Goal: Task Accomplishment & Management: Manage account settings

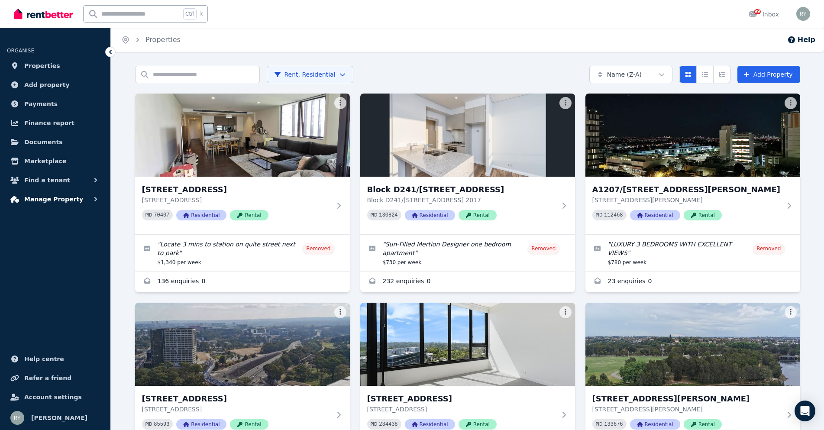
click at [45, 199] on span "Manage Property" at bounding box center [53, 199] width 59 height 10
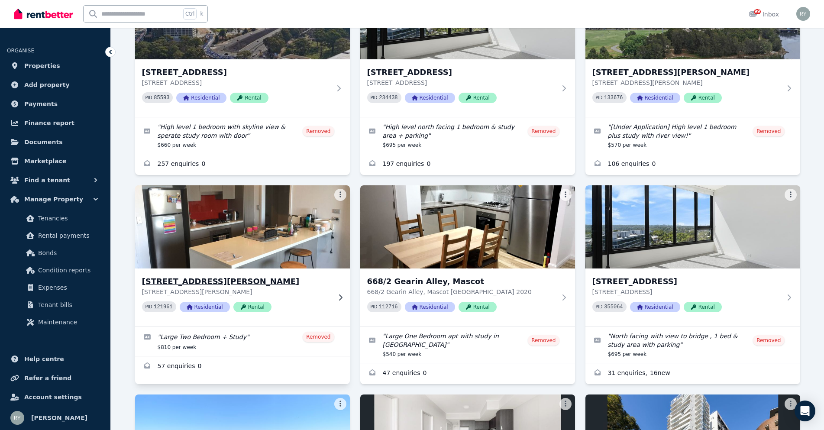
scroll to position [346, 0]
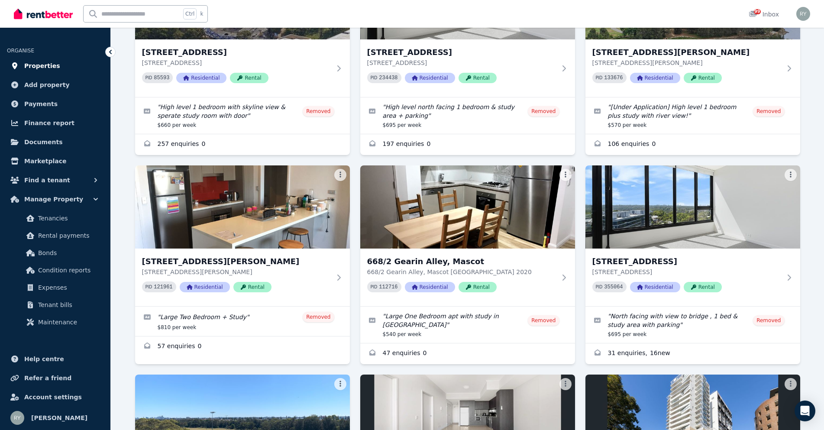
click at [33, 67] on span "Properties" at bounding box center [42, 66] width 36 height 10
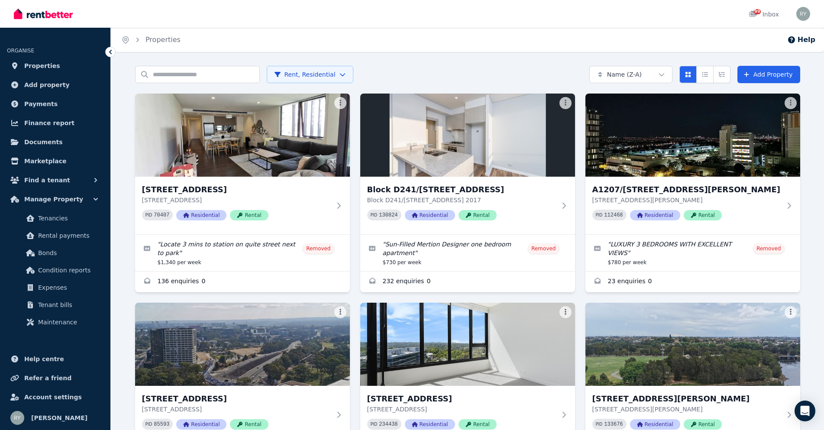
click at [636, 74] on html "Open main menu 99 Inbox Open user menu ORGANISE Properties Add property Payment…" at bounding box center [412, 215] width 824 height 430
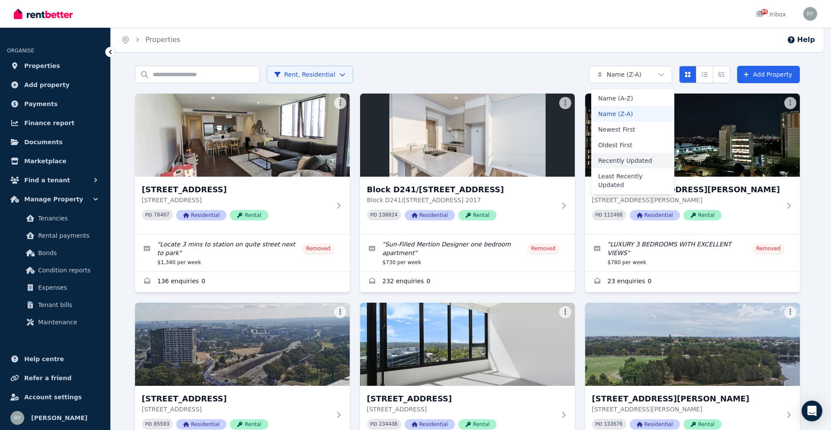
click at [637, 163] on div "Recently Updated" at bounding box center [633, 161] width 83 height 16
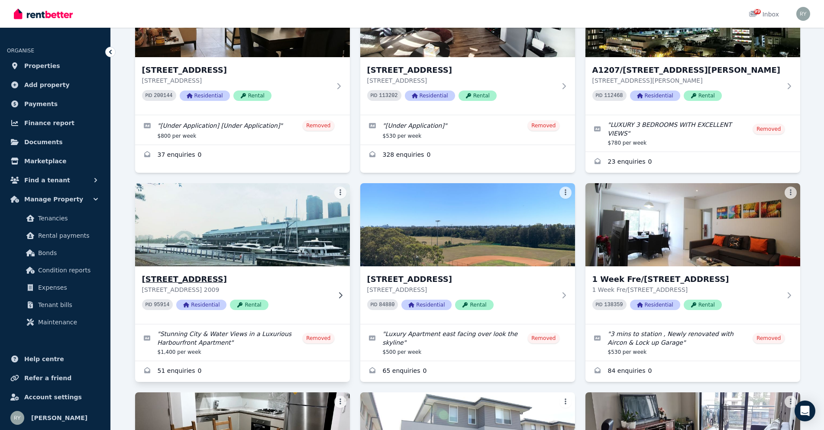
scroll to position [1213, 0]
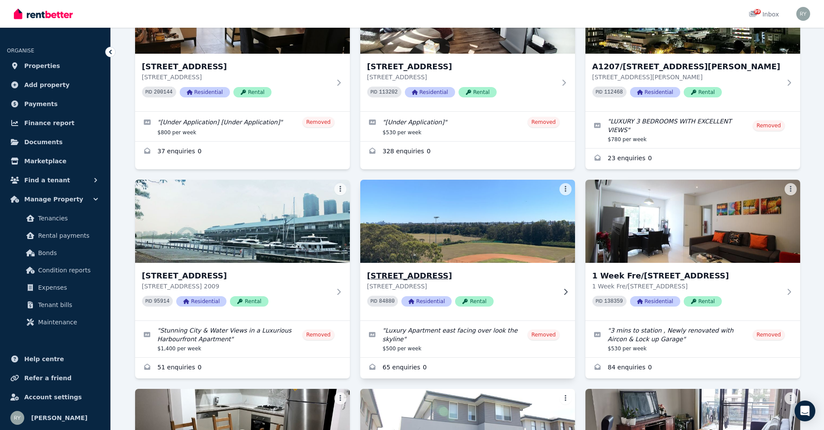
click at [412, 270] on h3 "507/3 Garrigarrang Avenue, Kogarah" at bounding box center [461, 276] width 189 height 12
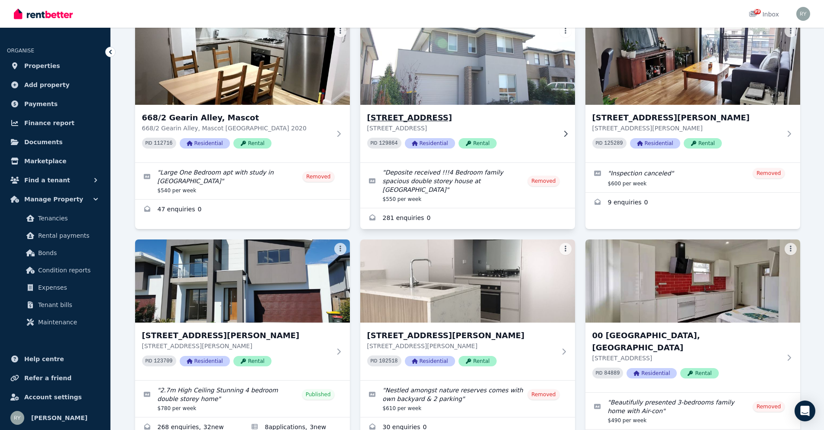
scroll to position [1602, 0]
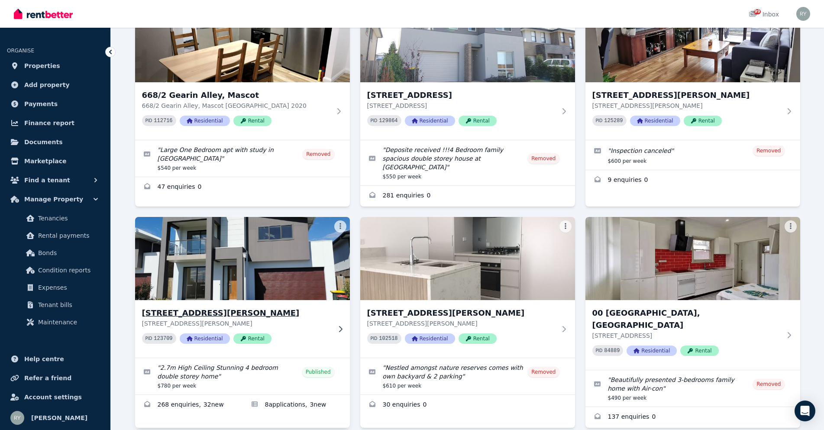
click at [214, 307] on h3 "5 Pearwood St, Catherine Field" at bounding box center [236, 313] width 189 height 12
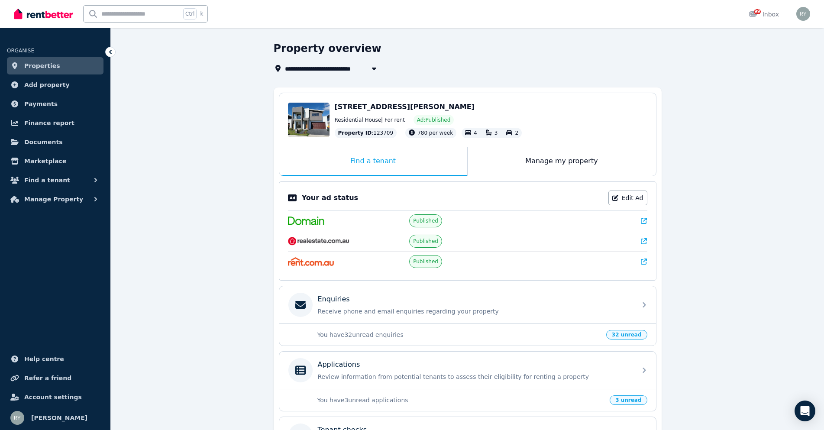
scroll to position [87, 0]
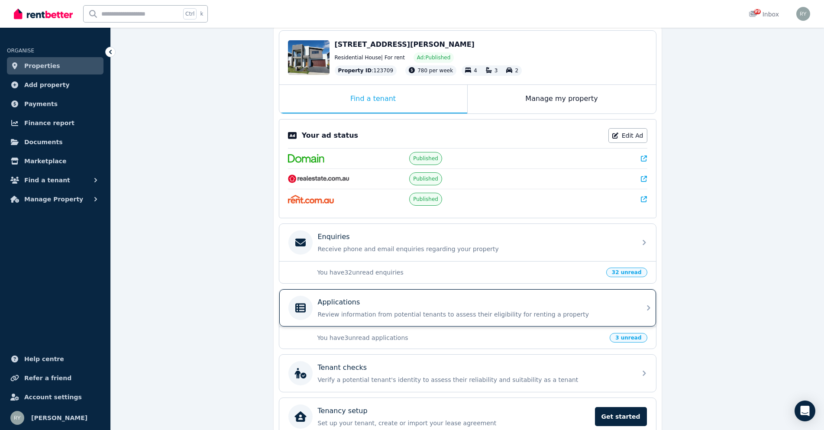
click at [617, 313] on p "Review information from potential tenants to assess their eligibility for renti…" at bounding box center [475, 314] width 314 height 9
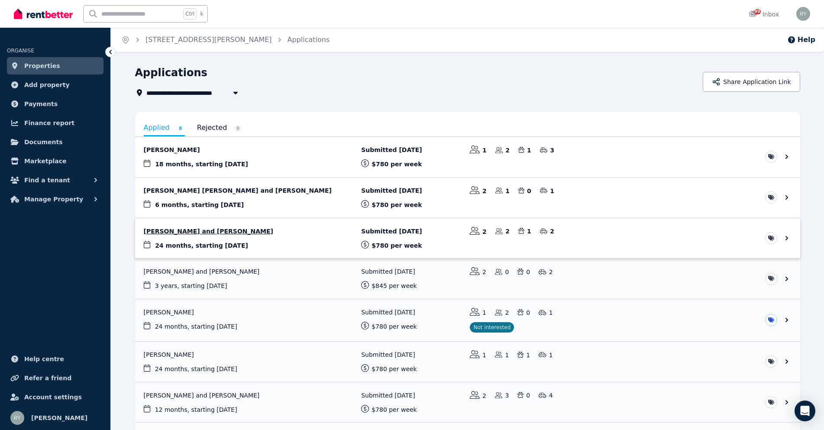
click at [183, 230] on link "View application: Victor Alonso Vasquez and Kristina Vasquez" at bounding box center [467, 238] width 665 height 40
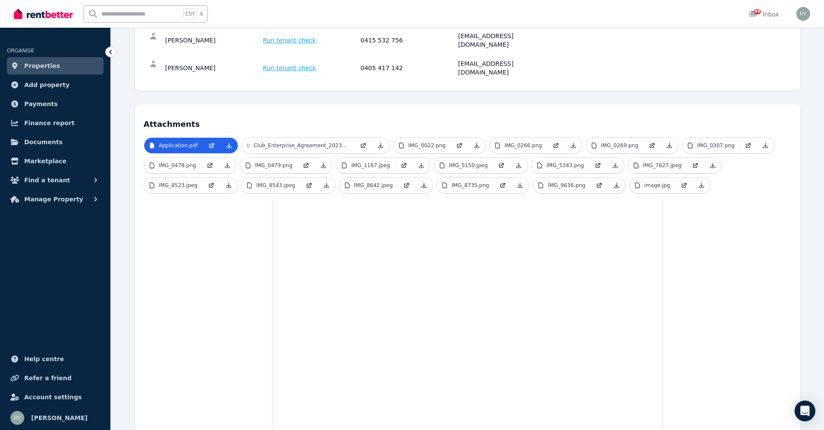
scroll to position [130, 0]
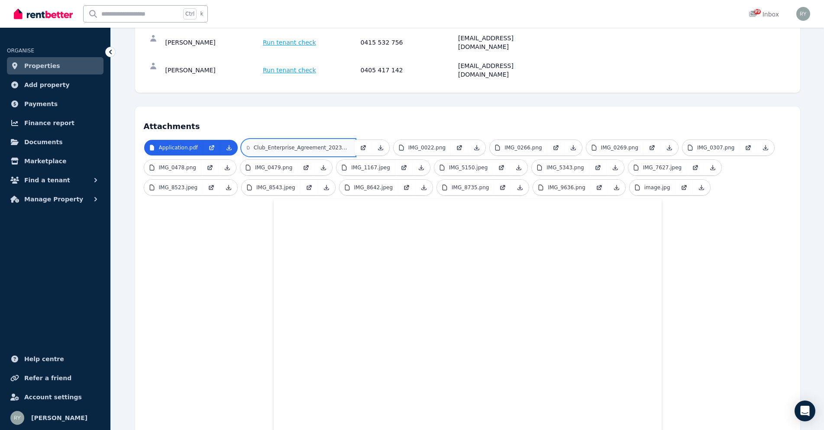
click at [309, 144] on p "Club_Enterprise_Agreement_2023_rates_effective_1_July_2025.pdf" at bounding box center [302, 147] width 96 height 7
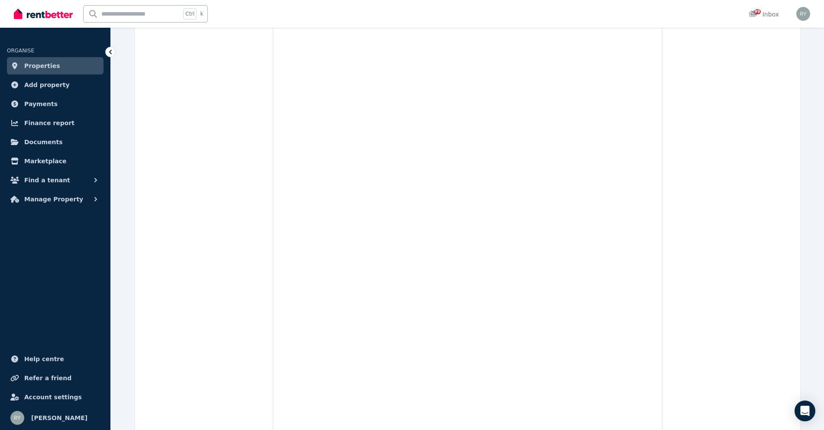
scroll to position [0, 0]
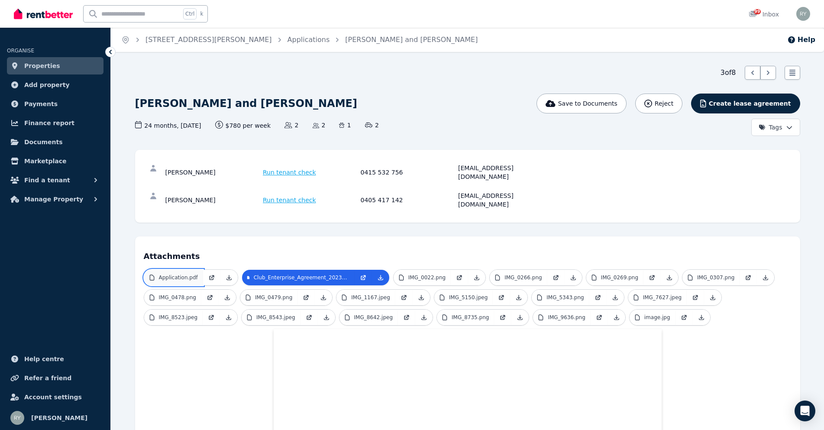
click at [182, 270] on link "Application.pdf" at bounding box center [173, 278] width 59 height 16
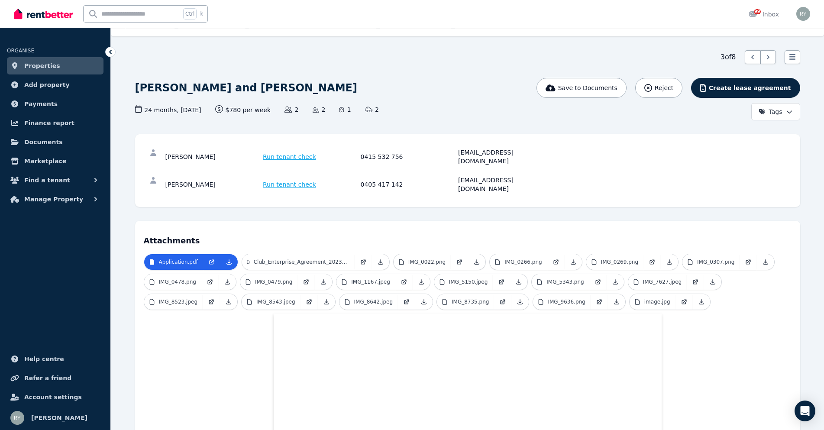
scroll to position [43, 0]
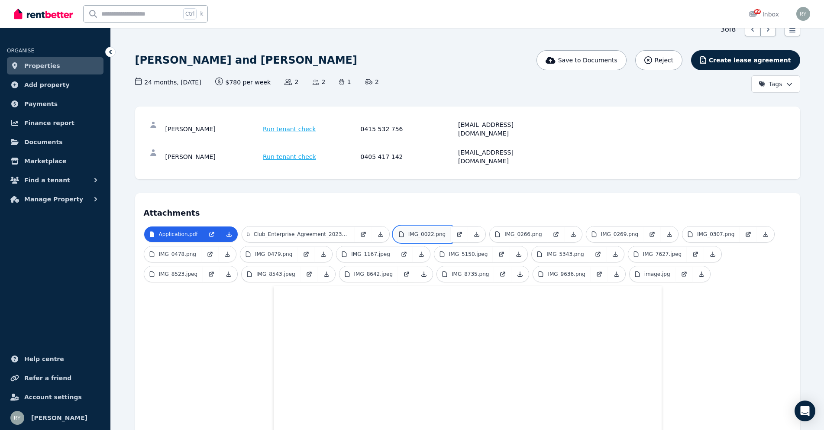
click at [421, 231] on p "IMG_0022.png" at bounding box center [426, 234] width 37 height 7
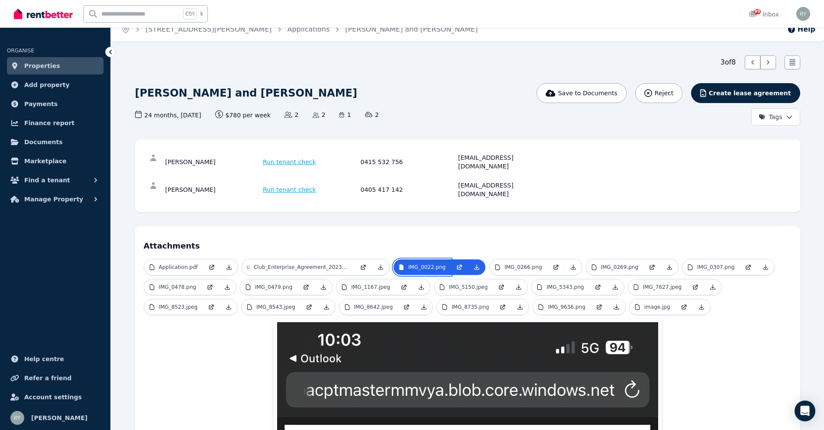
scroll to position [0, 0]
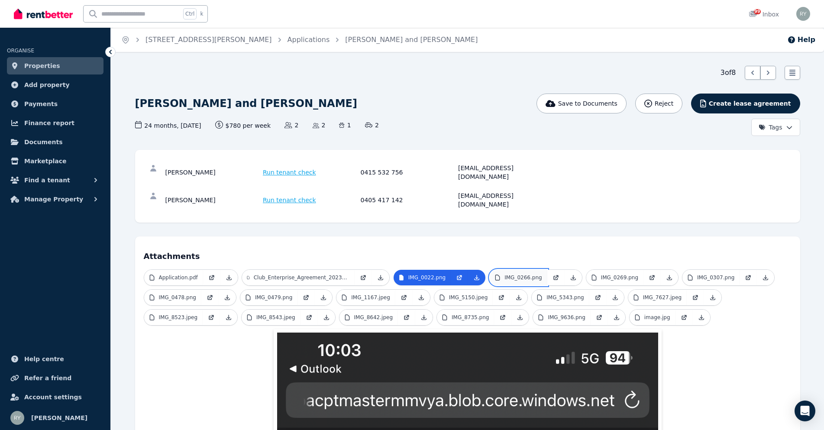
click at [517, 274] on p "IMG_0266.png" at bounding box center [523, 277] width 37 height 7
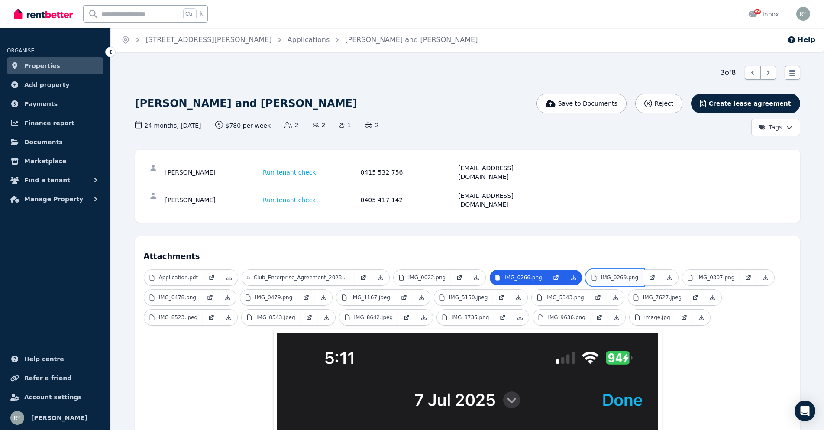
click at [610, 274] on p "IMG_0269.png" at bounding box center [619, 277] width 37 height 7
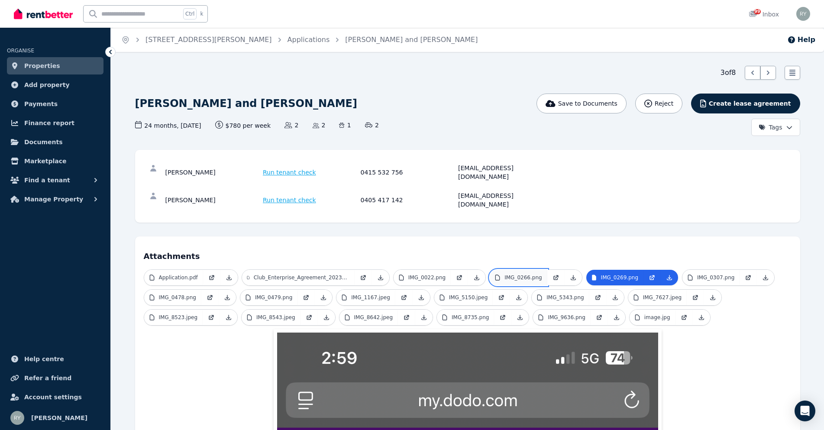
click at [533, 274] on p "IMG_0266.png" at bounding box center [523, 277] width 37 height 7
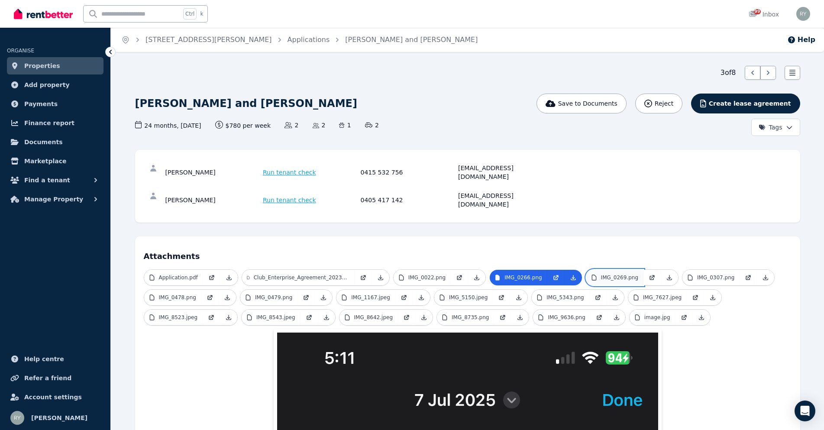
click at [618, 274] on p "IMG_0269.png" at bounding box center [619, 277] width 37 height 7
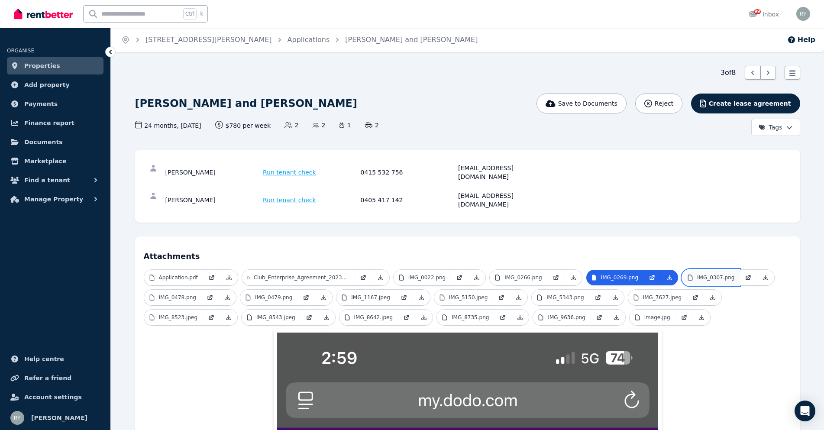
click at [712, 270] on link "IMG_0307.png" at bounding box center [711, 278] width 57 height 16
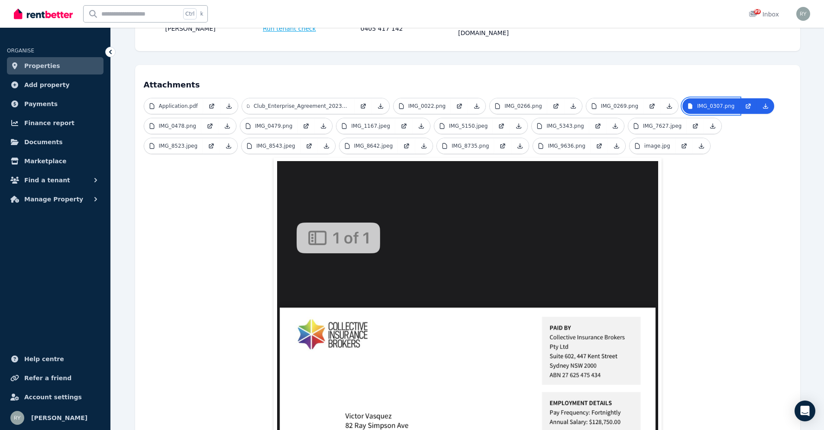
scroll to position [173, 0]
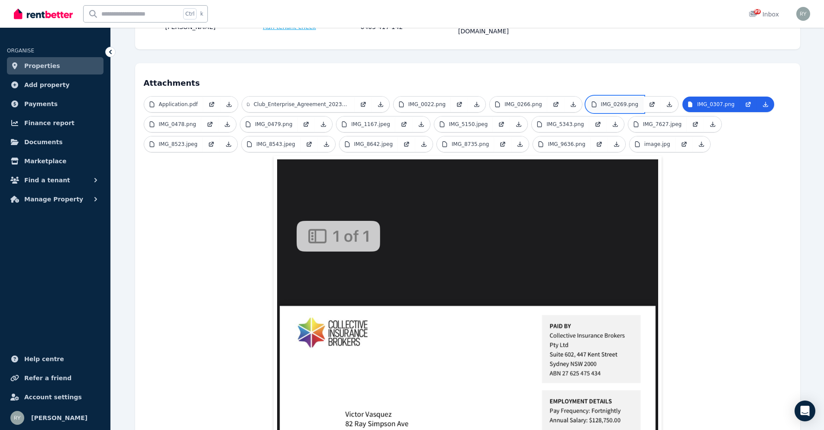
click at [604, 101] on p "IMG_0269.png" at bounding box center [619, 104] width 37 height 7
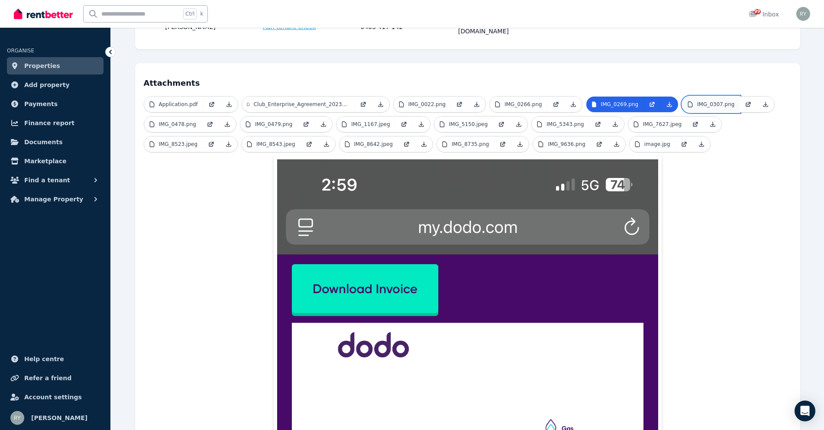
click at [697, 101] on p "IMG_0307.png" at bounding box center [715, 104] width 37 height 7
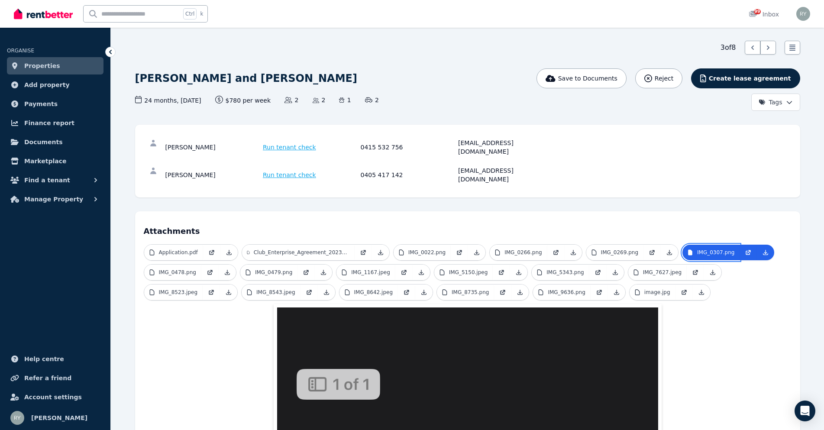
scroll to position [0, 0]
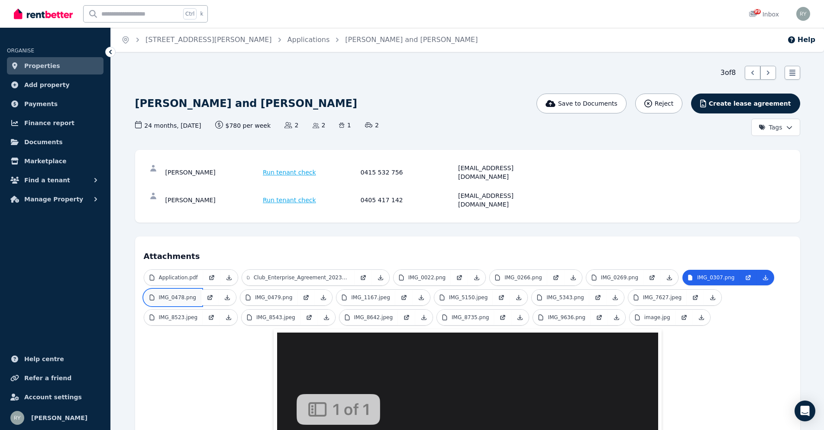
click at [191, 294] on p "IMG_0478.png" at bounding box center [177, 297] width 37 height 7
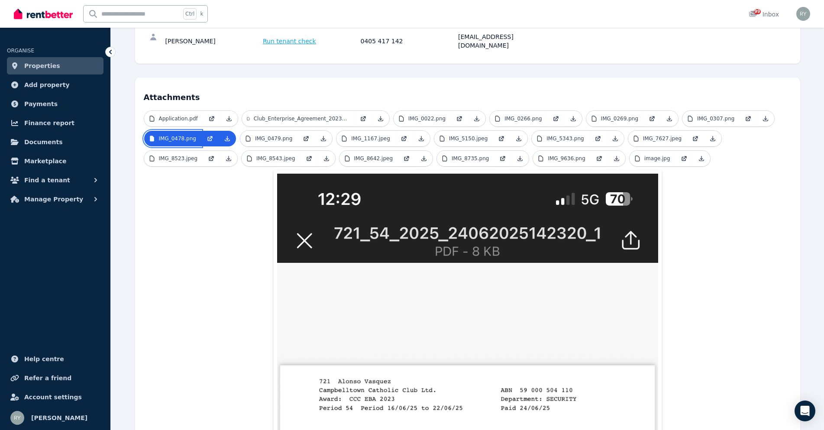
scroll to position [87, 0]
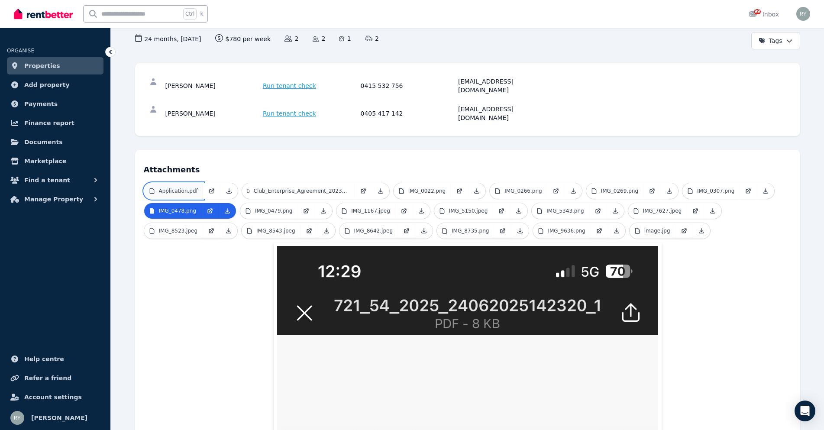
click at [170, 188] on p "Application.pdf" at bounding box center [178, 191] width 39 height 7
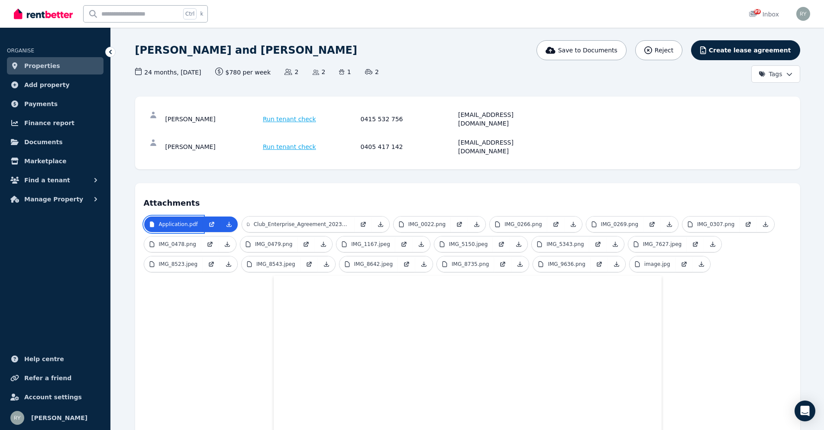
scroll to position [52, 0]
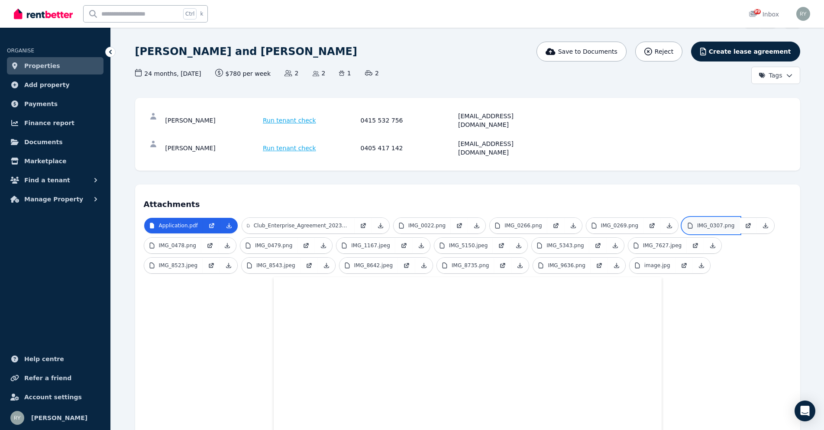
click at [697, 222] on p "IMG_0307.png" at bounding box center [715, 225] width 37 height 7
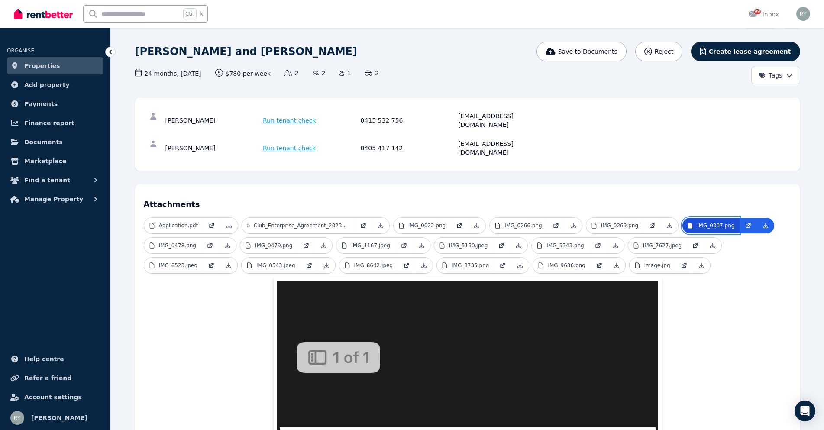
scroll to position [0, 0]
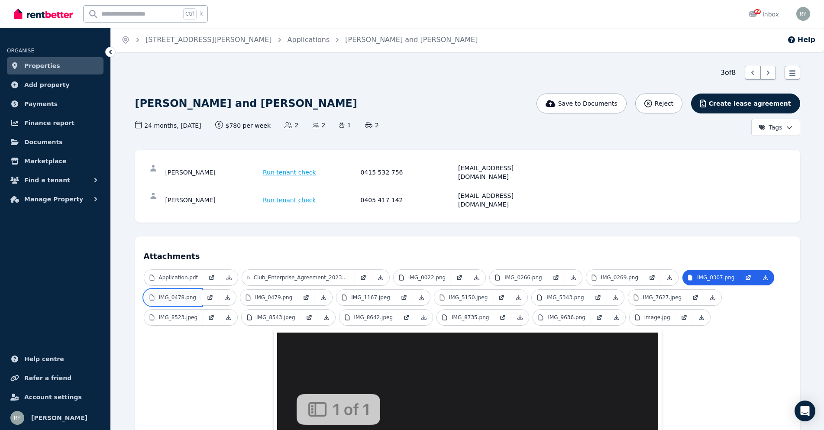
click at [186, 294] on p "IMG_0478.png" at bounding box center [177, 297] width 37 height 7
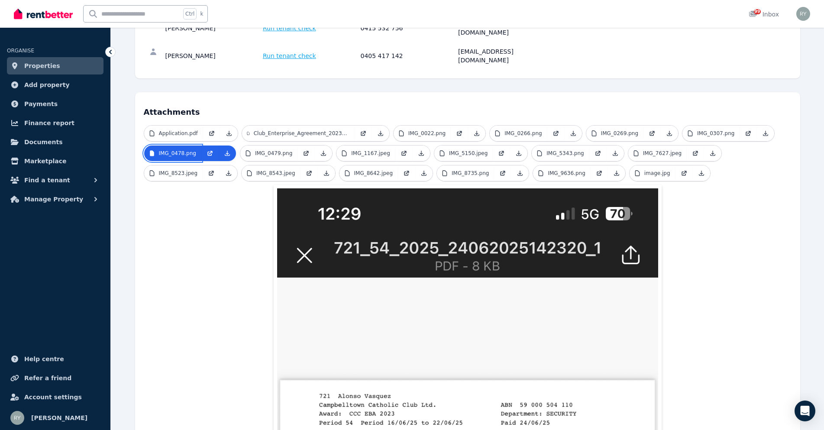
scroll to position [130, 0]
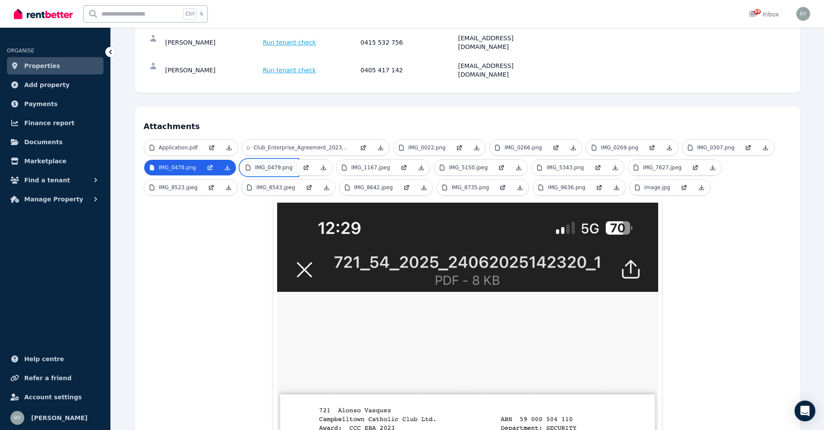
click at [255, 160] on link "IMG_0479.png" at bounding box center [268, 168] width 57 height 16
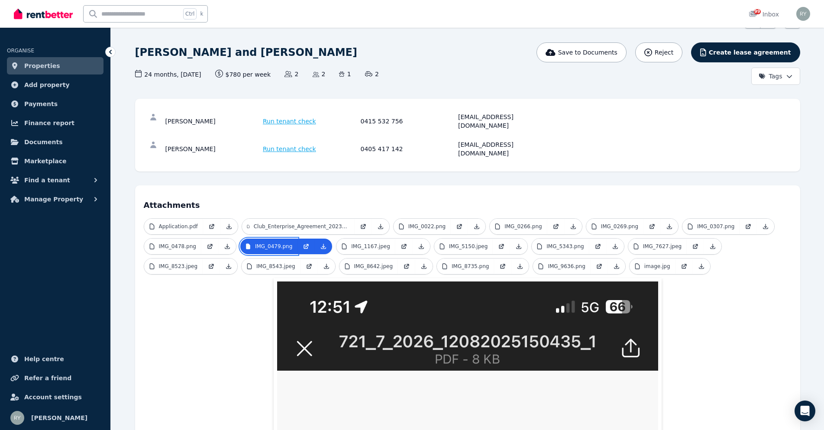
scroll to position [0, 0]
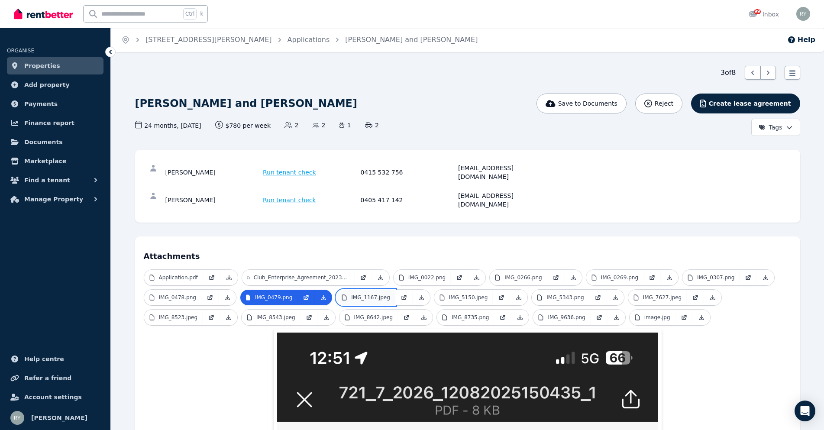
click at [362, 294] on p "IMG_1167.jpeg" at bounding box center [370, 297] width 39 height 7
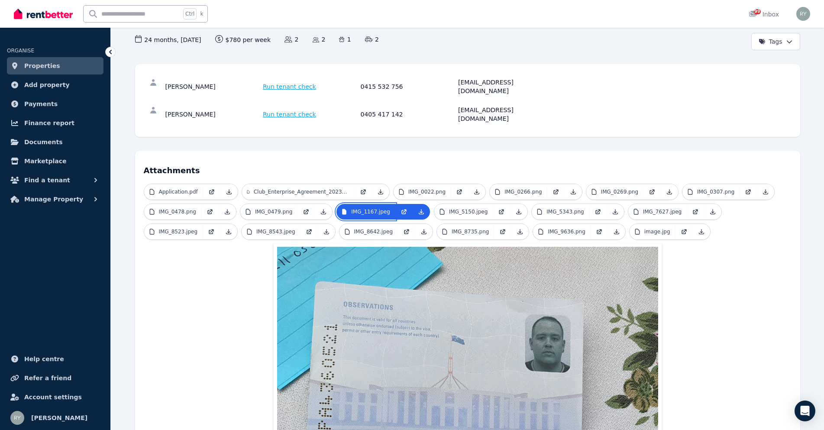
scroll to position [130, 0]
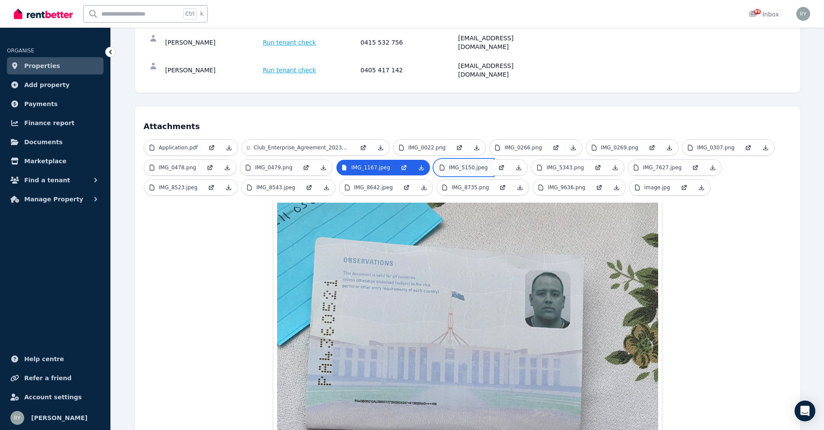
click at [458, 164] on p "IMG_5150.jpeg" at bounding box center [468, 167] width 39 height 7
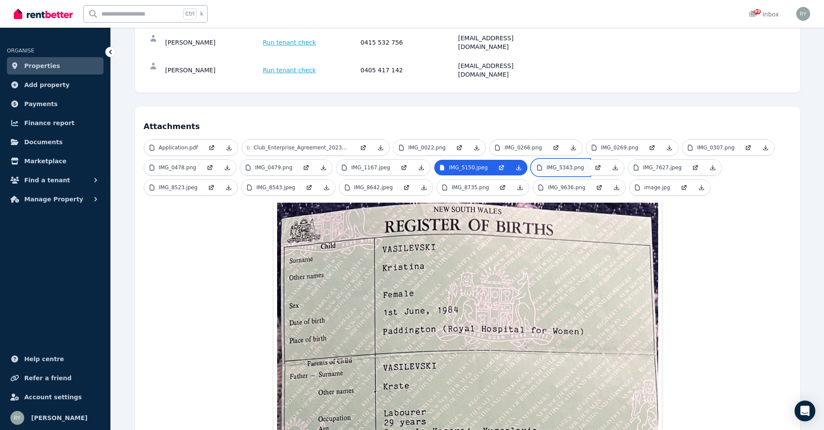
click at [547, 160] on link "IMG_5343.png" at bounding box center [560, 168] width 57 height 16
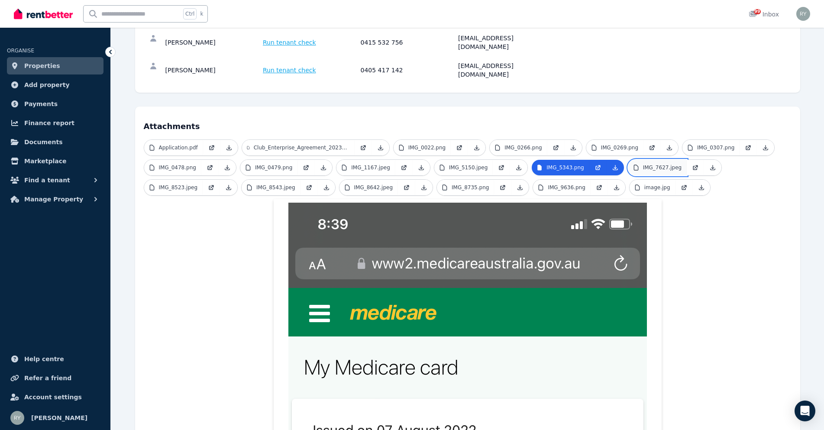
click at [643, 164] on p "IMG_7627.jpeg" at bounding box center [662, 167] width 39 height 7
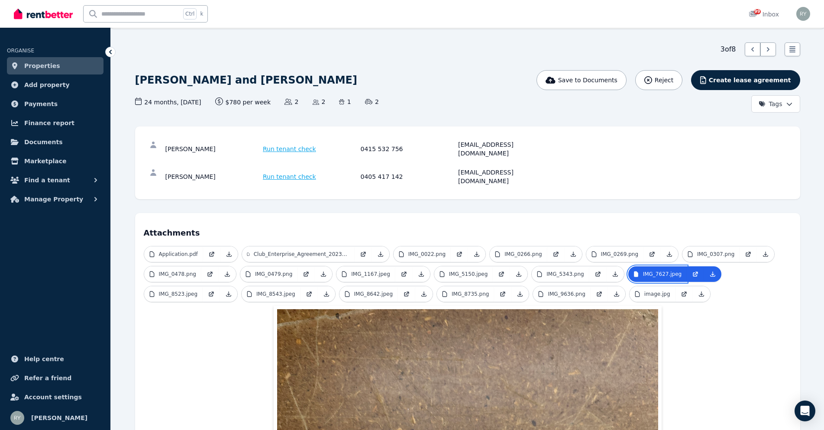
scroll to position [0, 0]
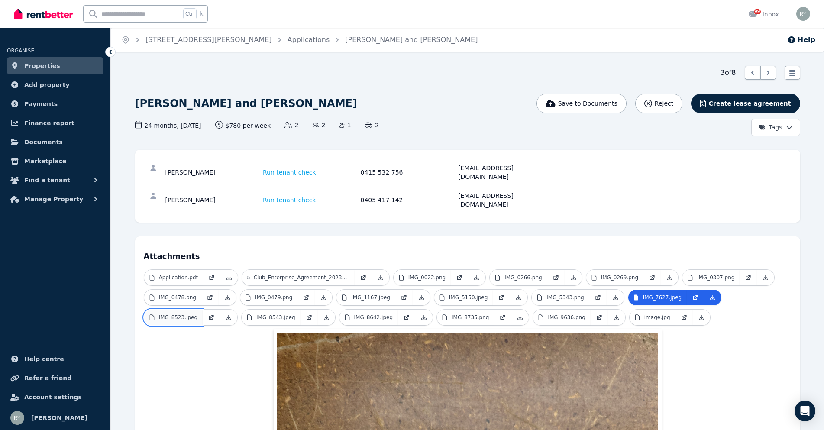
click at [189, 310] on link "IMG_8523.jpeg" at bounding box center [173, 318] width 59 height 16
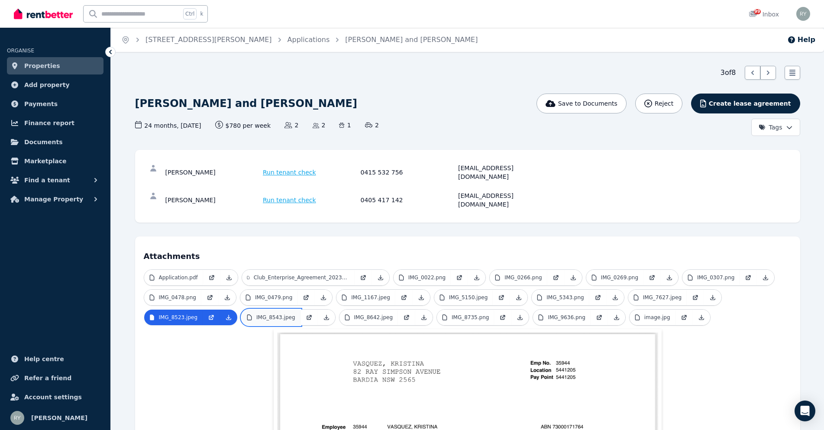
click at [281, 314] on p "IMG_8543.jpeg" at bounding box center [275, 317] width 39 height 7
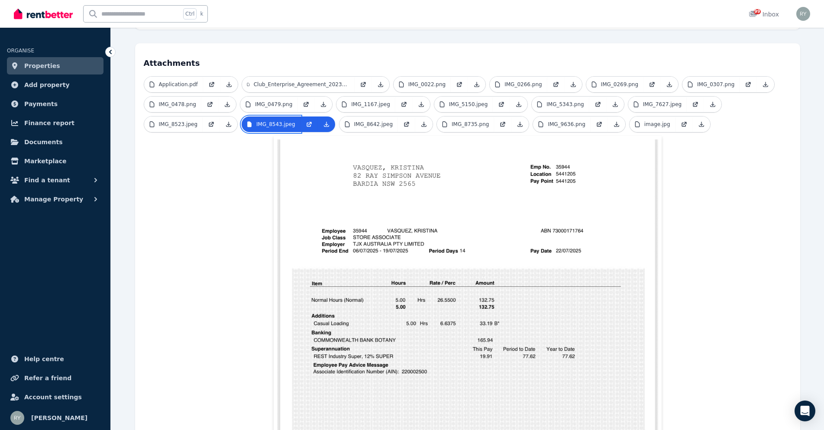
scroll to position [217, 0]
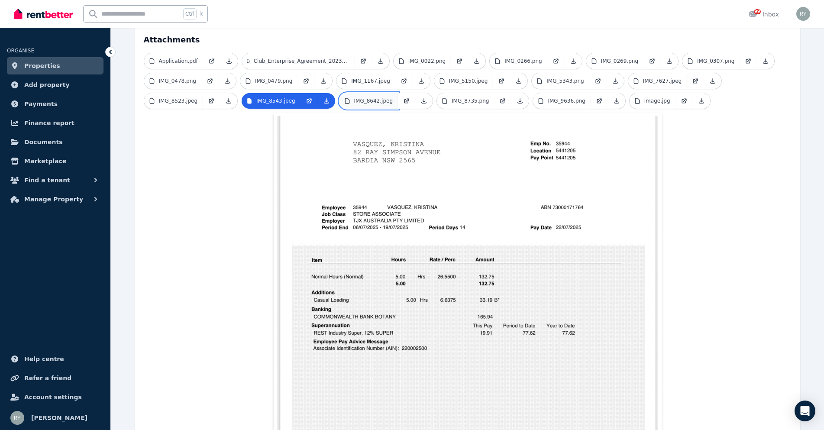
click at [358, 97] on p "IMG_8642.jpeg" at bounding box center [373, 100] width 39 height 7
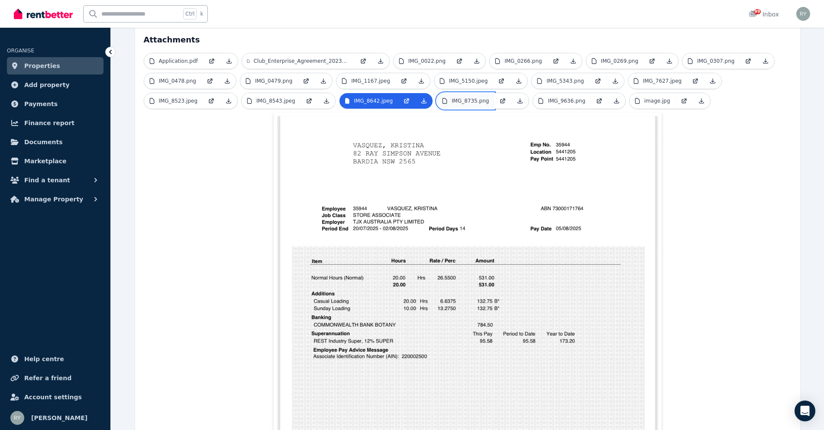
click at [467, 93] on link "IMG_8735.png" at bounding box center [465, 101] width 57 height 16
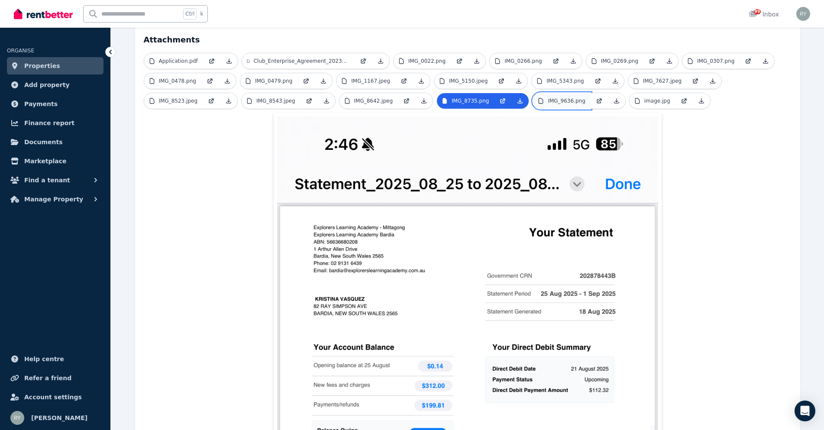
click at [562, 97] on p "IMG_9636.png" at bounding box center [566, 100] width 37 height 7
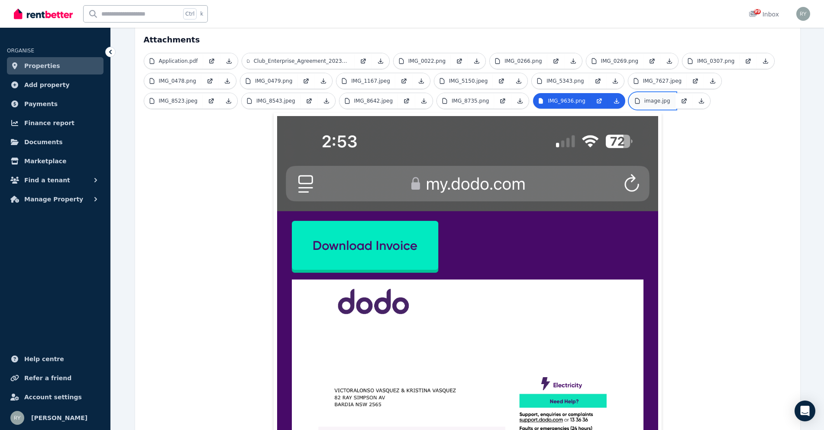
click at [644, 97] on p "image.jpg" at bounding box center [657, 100] width 26 height 7
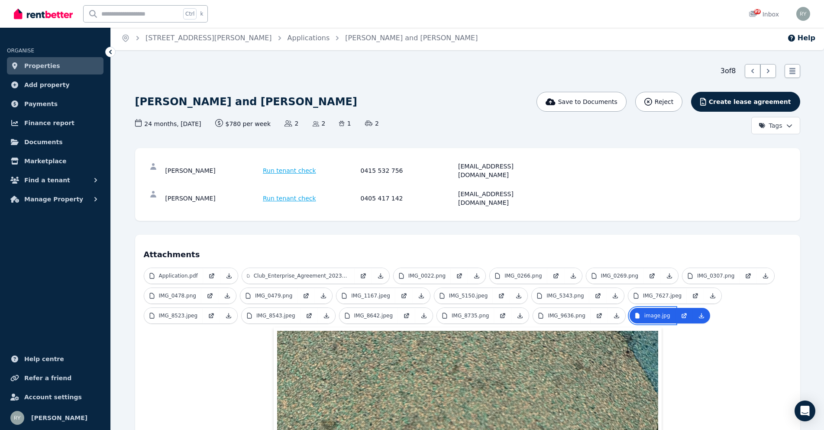
scroll to position [0, 0]
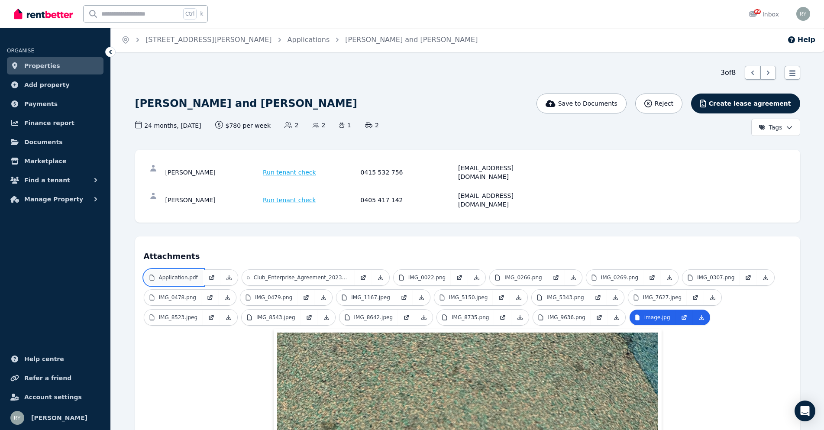
click at [171, 274] on p "Application.pdf" at bounding box center [178, 277] width 39 height 7
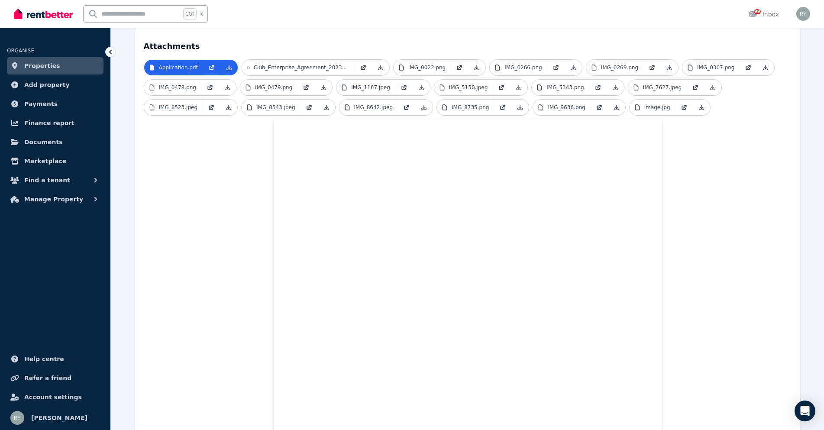
scroll to position [217, 0]
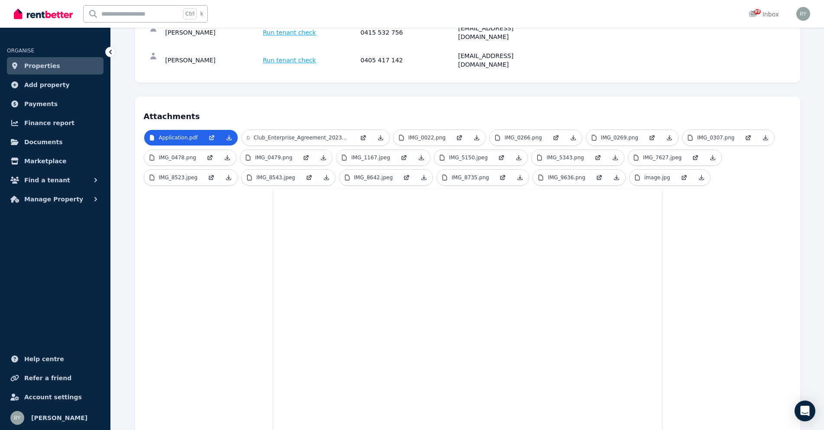
scroll to position [87, 0]
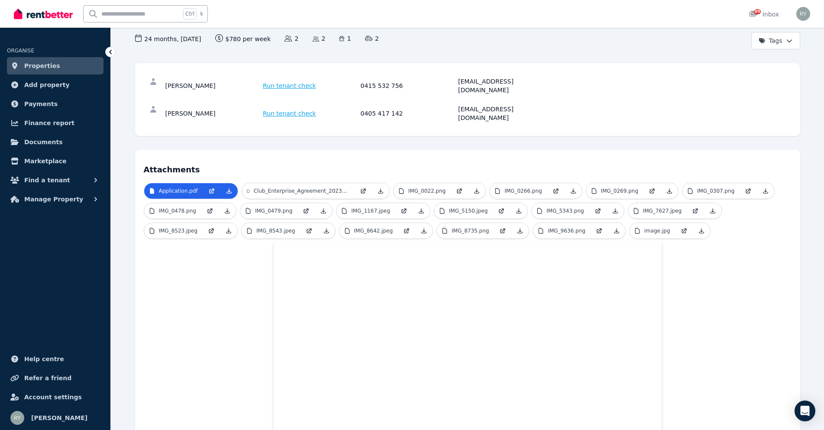
click at [205, 115] on div "Victor Alonso Vasquez Run tenant check 0415 532 756 va_vasquez@hotmail.com Kris…" at bounding box center [467, 99] width 665 height 73
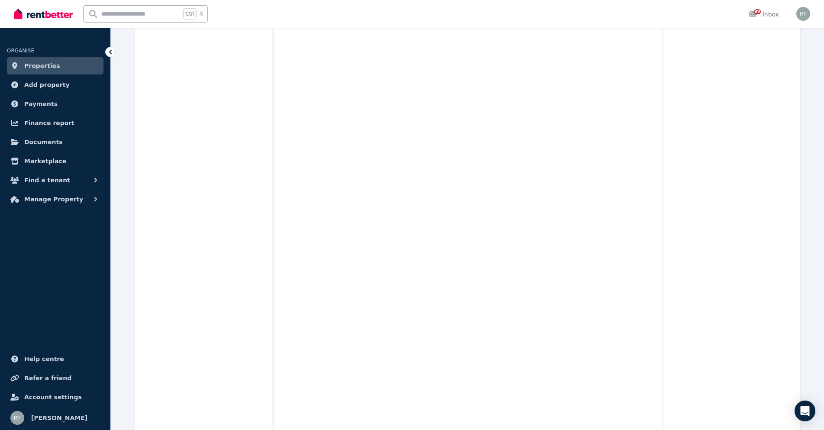
scroll to position [346, 0]
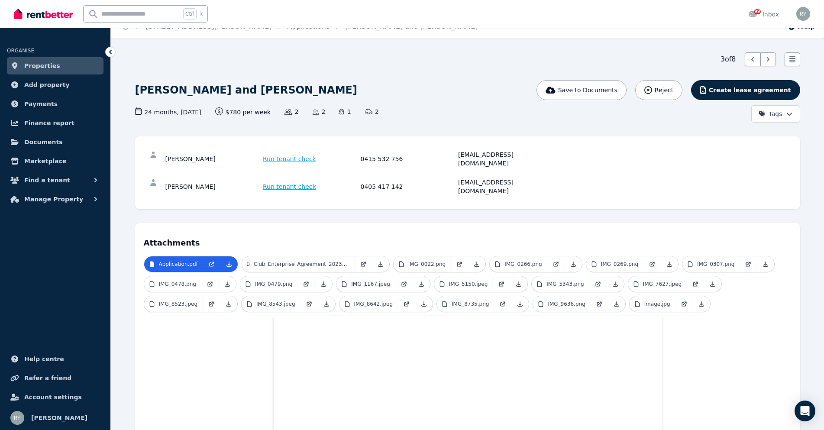
scroll to position [0, 0]
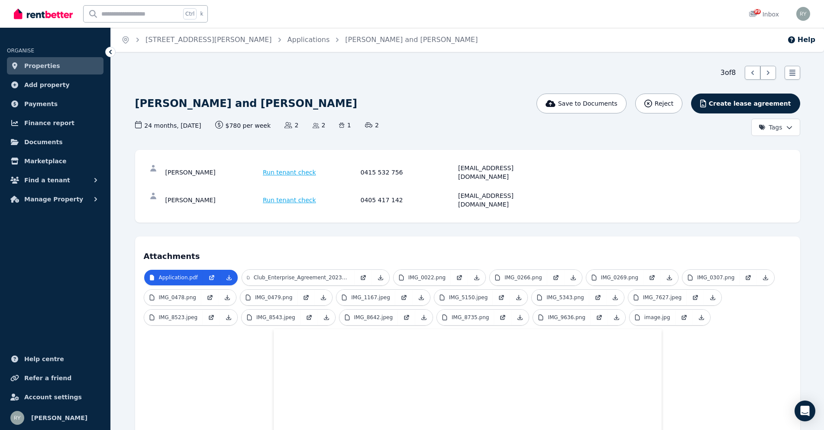
click at [533, 95] on div "Victor Alonso Vasquez and Kristina Vasquez" at bounding box center [355, 104] width 441 height 20
click at [474, 107] on div "Victor Alonso Vasquez and Kristina Vasquez" at bounding box center [355, 104] width 441 height 20
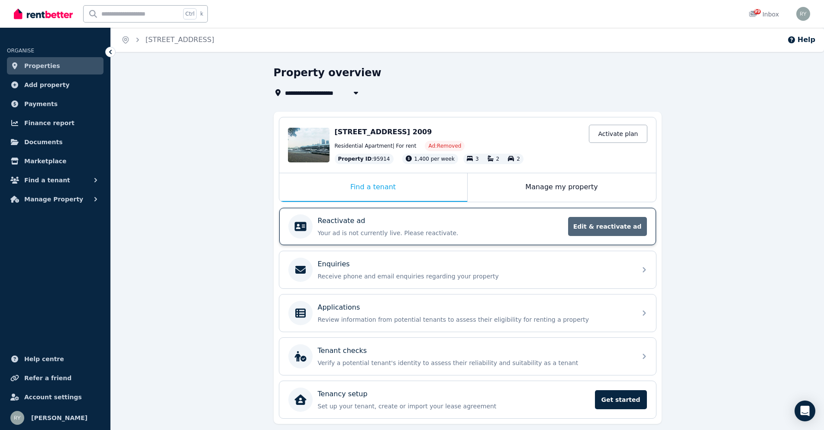
click at [608, 222] on span "Edit & reactivate ad" at bounding box center [607, 226] width 79 height 19
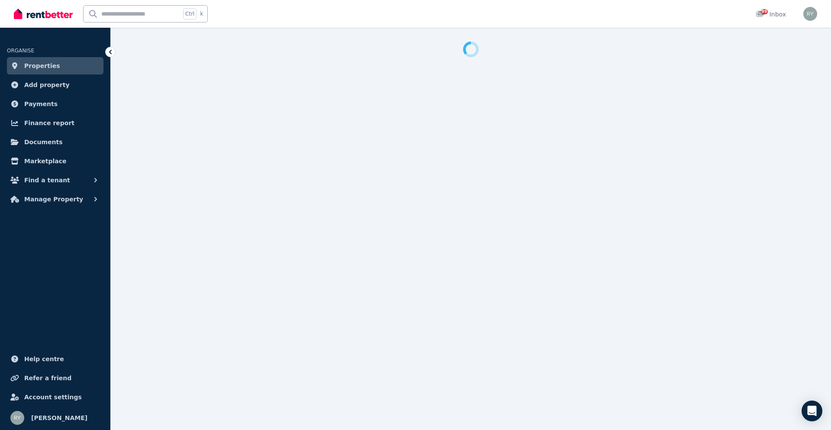
select select "***"
select select "**********"
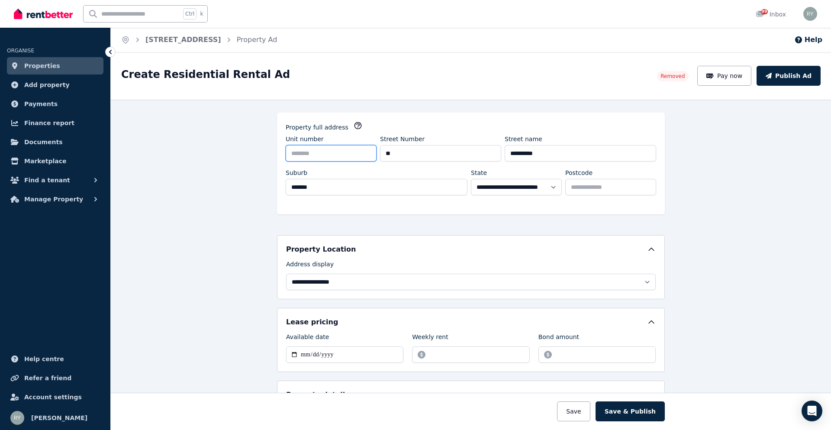
click at [338, 152] on input "Unit number" at bounding box center [331, 153] width 91 height 16
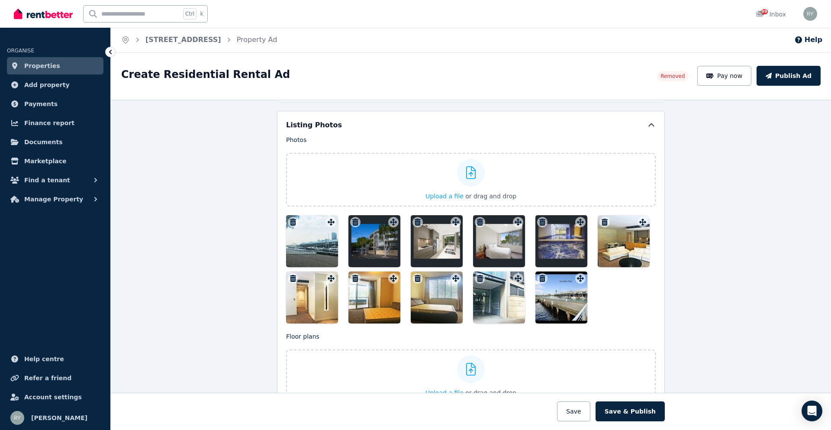
scroll to position [996, 0]
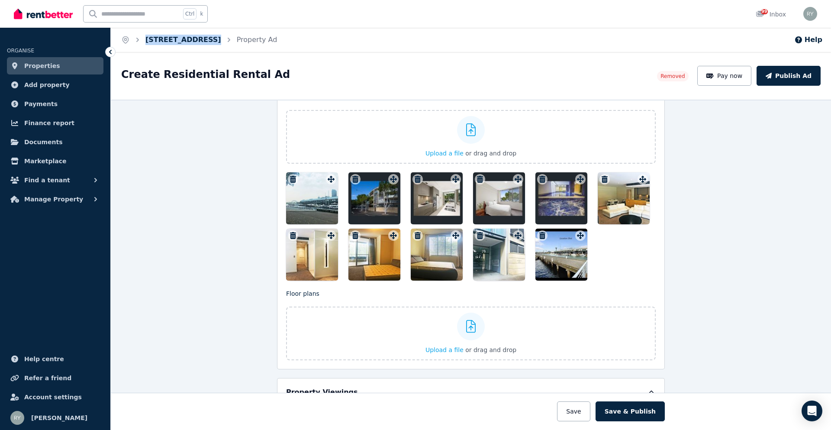
drag, startPoint x: 152, startPoint y: 40, endPoint x: 210, endPoint y: 39, distance: 58.5
click at [221, 39] on ol "Home 11 Pirrama Rd, Pyrmont Property Ad" at bounding box center [199, 40] width 177 height 24
copy ol "11 Pirrama Rd, Pyrmont"
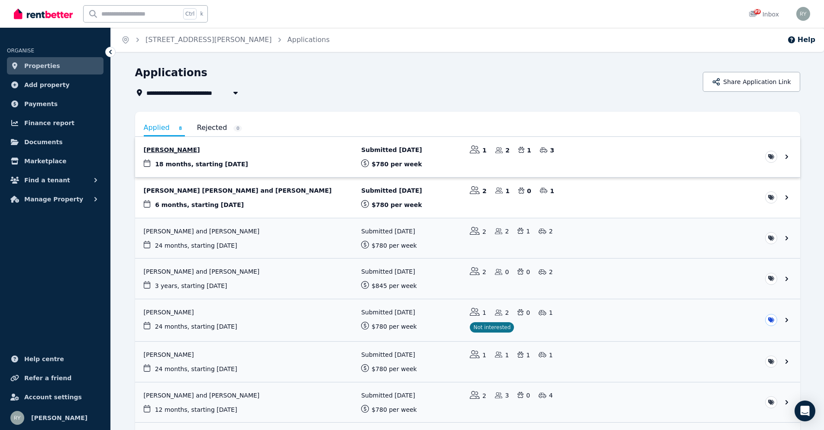
click at [168, 149] on link "View application: Ivanka Frketic" at bounding box center [467, 157] width 665 height 40
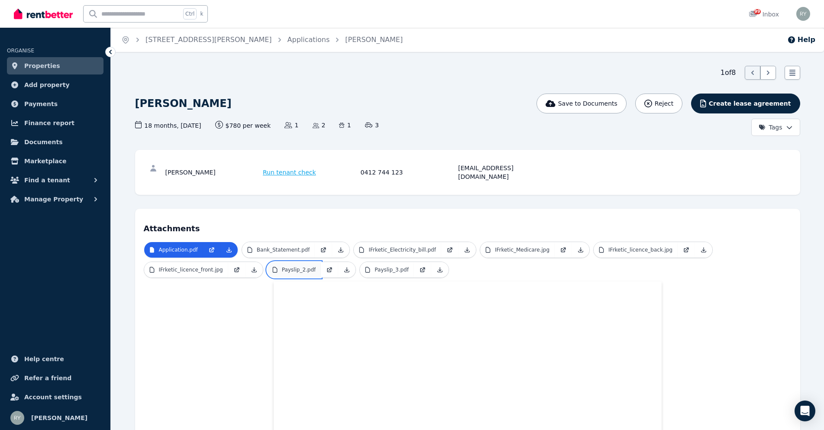
click at [289, 266] on p "Payslip_2.pdf" at bounding box center [299, 269] width 34 height 7
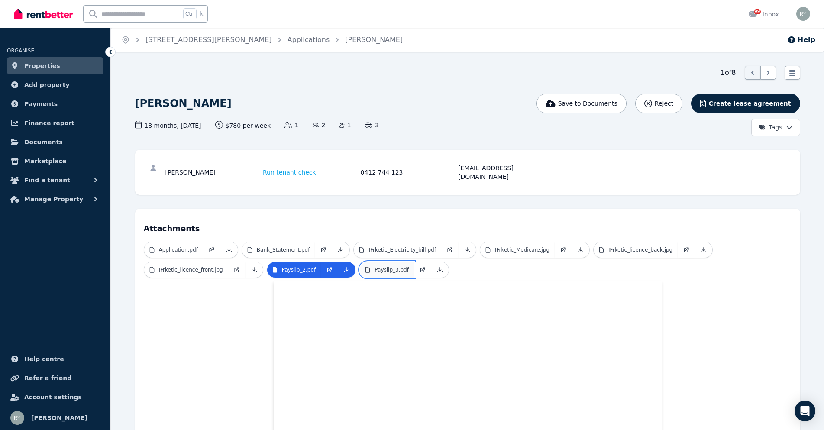
click at [386, 266] on p "Payslip_3.pdf" at bounding box center [392, 269] width 34 height 7
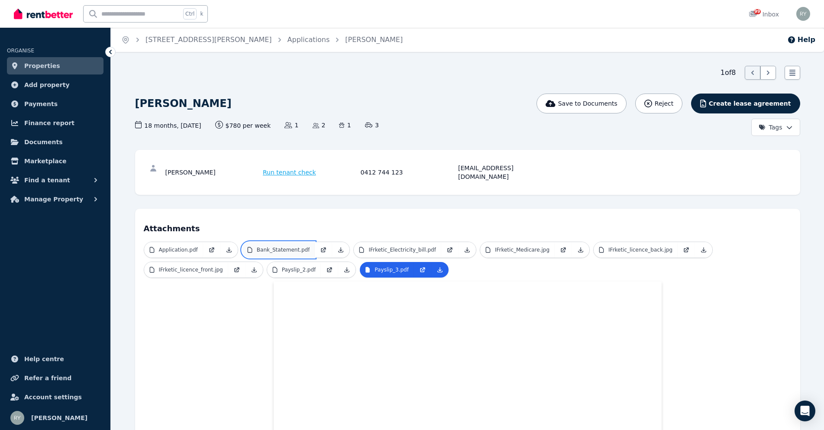
click at [279, 246] on p "Bank_Statement.pdf" at bounding box center [283, 249] width 53 height 7
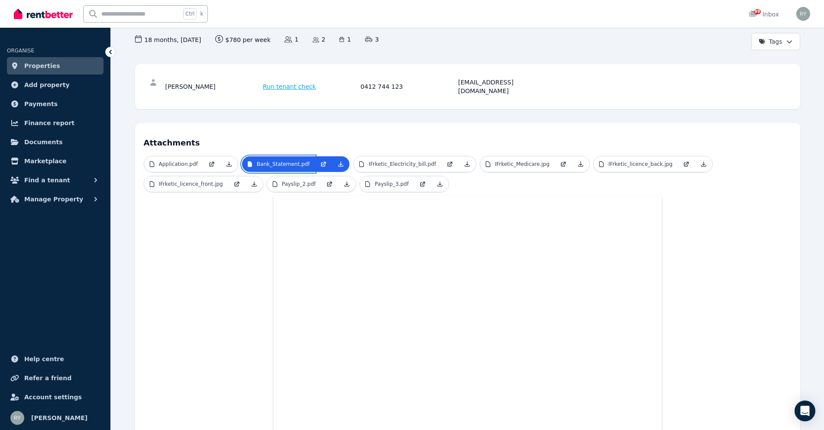
scroll to position [87, 0]
click at [183, 160] on p "Application.pdf" at bounding box center [178, 163] width 39 height 7
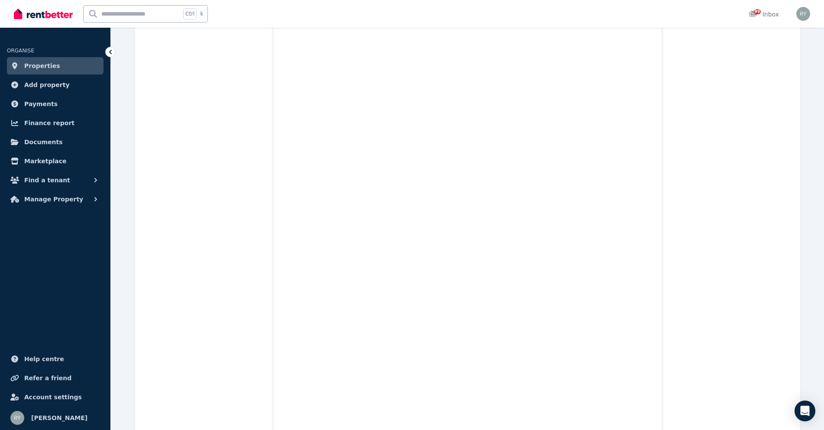
scroll to position [75, 0]
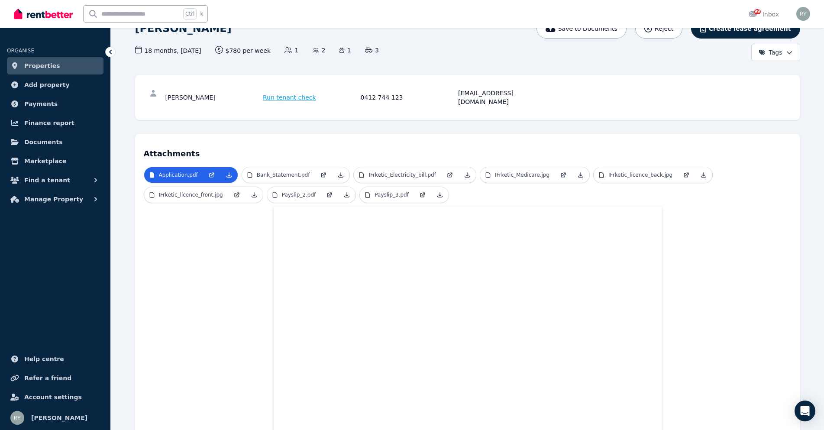
drag, startPoint x: 164, startPoint y: 93, endPoint x: 221, endPoint y: 92, distance: 57.6
click at [221, 92] on div "Ivanka Frketic Run tenant check 0412 744 123 ivfrketic@gmail.com" at bounding box center [468, 98] width 648 height 28
copy div "Ivanka Frketic"
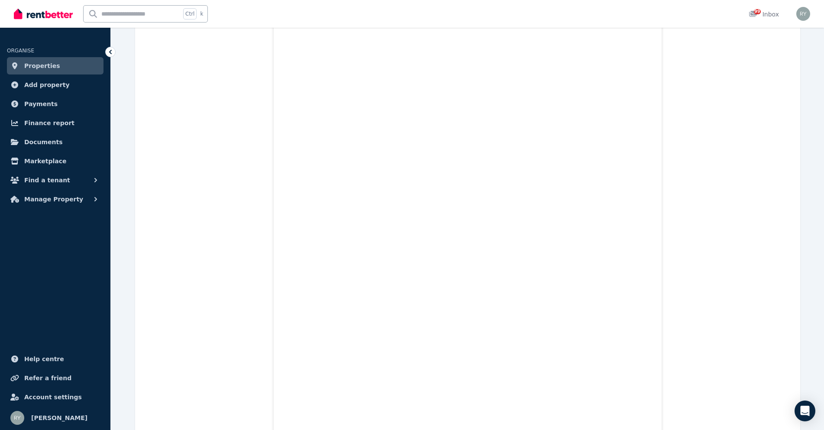
scroll to position [3701, 0]
drag, startPoint x: 679, startPoint y: 111, endPoint x: 674, endPoint y: 105, distance: 7.7
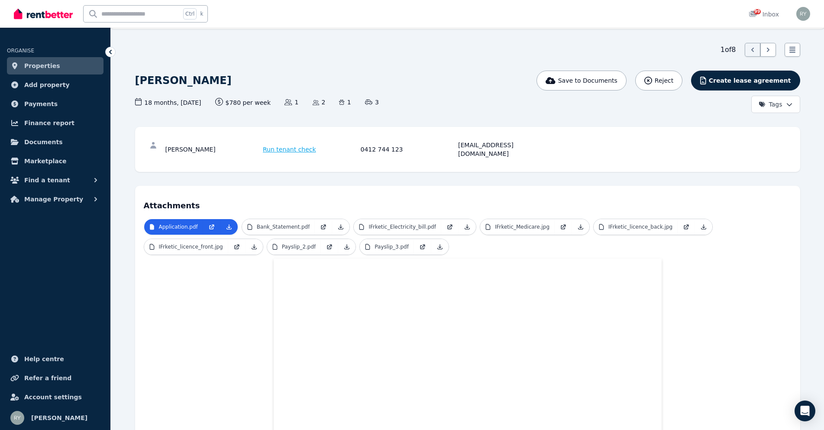
scroll to position [0, 0]
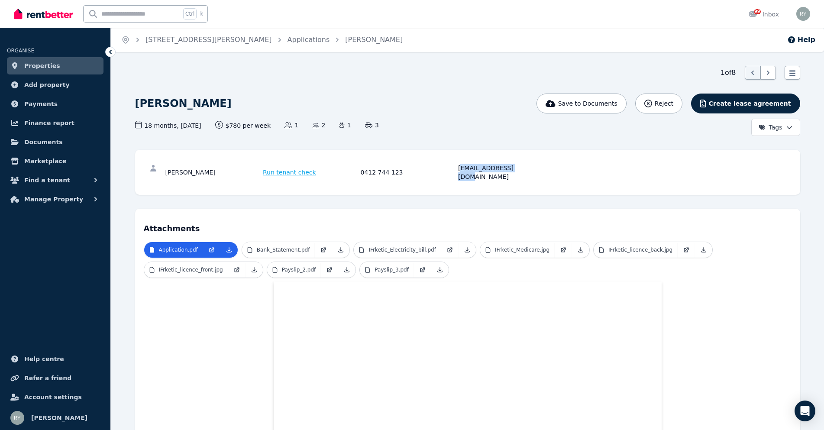
drag, startPoint x: 459, startPoint y: 170, endPoint x: 523, endPoint y: 165, distance: 63.8
click at [523, 165] on div "ivfrketic@gmail.com" at bounding box center [505, 172] width 95 height 17
drag, startPoint x: 491, startPoint y: 166, endPoint x: 461, endPoint y: 171, distance: 30.8
click at [461, 171] on div "ivfrketic@gmail.com" at bounding box center [505, 172] width 95 height 17
click at [464, 168] on div "ivfrketic@gmail.com" at bounding box center [505, 172] width 95 height 17
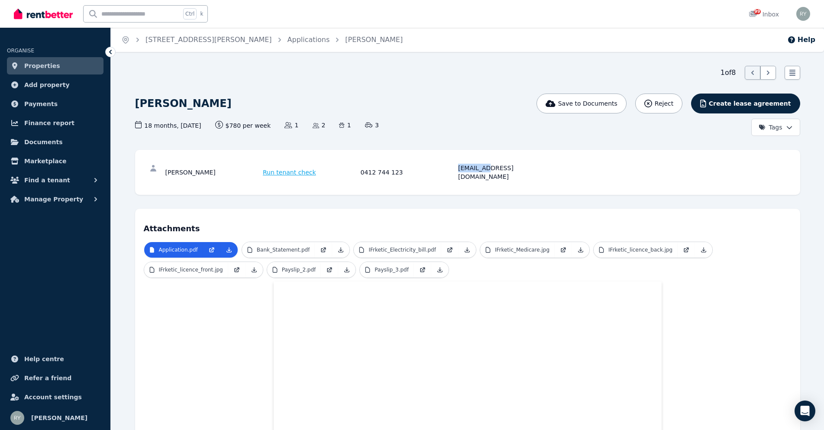
click at [464, 168] on div "ivfrketic@gmail.com" at bounding box center [505, 172] width 95 height 17
copy div "ivfrketic@gmail.com"
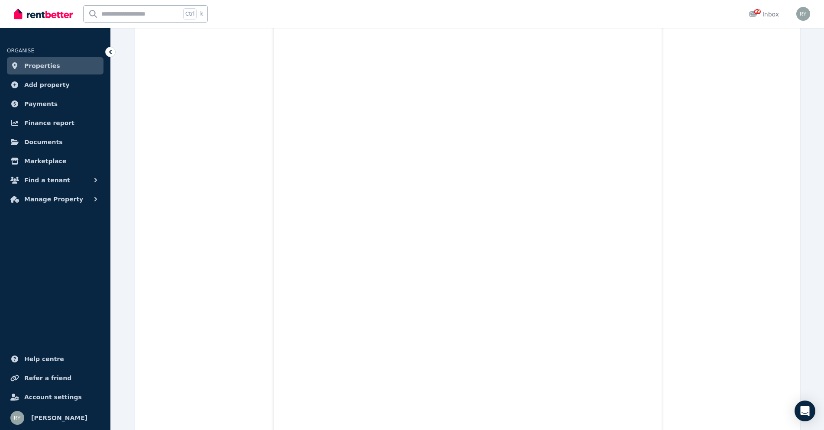
scroll to position [1213, 0]
drag, startPoint x: 824, startPoint y: 80, endPoint x: 824, endPoint y: 74, distance: 6.1
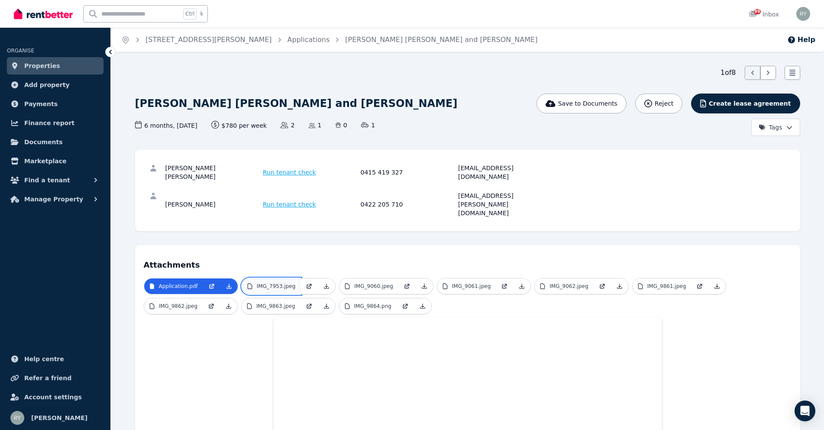
click at [278, 283] on p "IMG_7953.jpeg" at bounding box center [276, 286] width 39 height 7
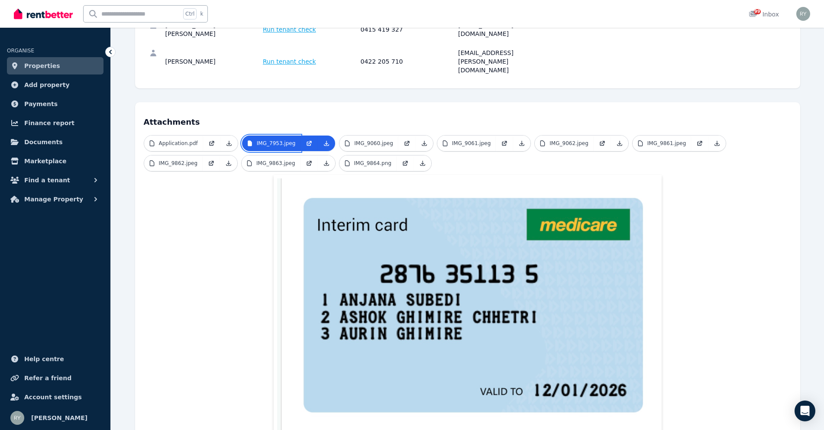
scroll to position [173, 0]
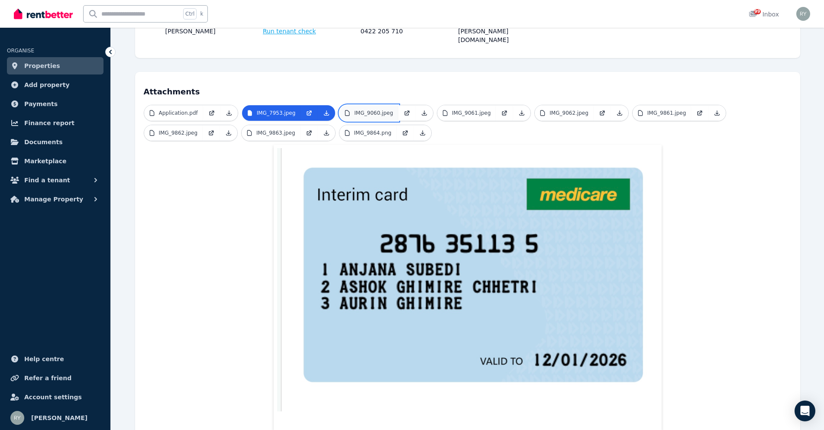
click at [363, 110] on p "IMG_9060.jpeg" at bounding box center [373, 113] width 39 height 7
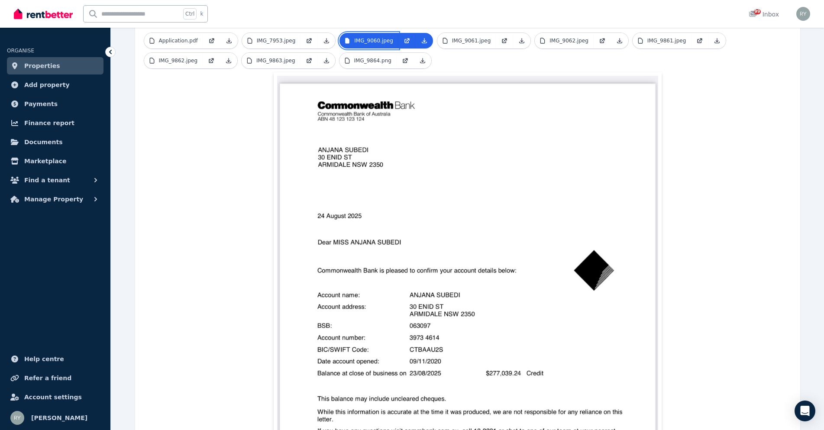
scroll to position [166, 0]
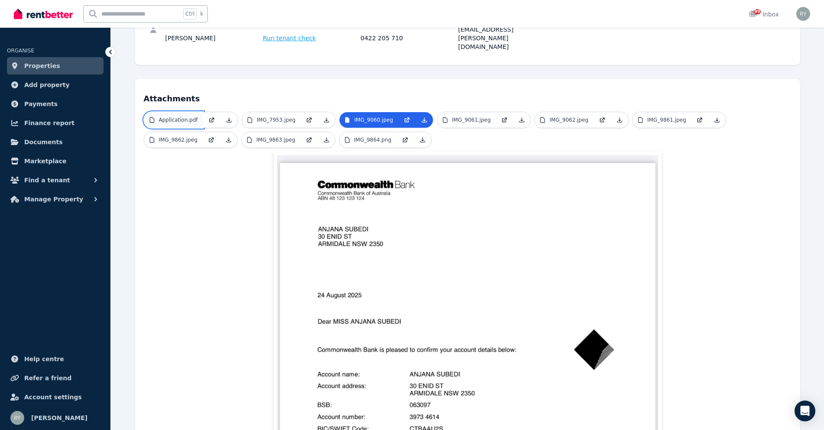
click at [178, 112] on link "Application.pdf" at bounding box center [173, 120] width 59 height 16
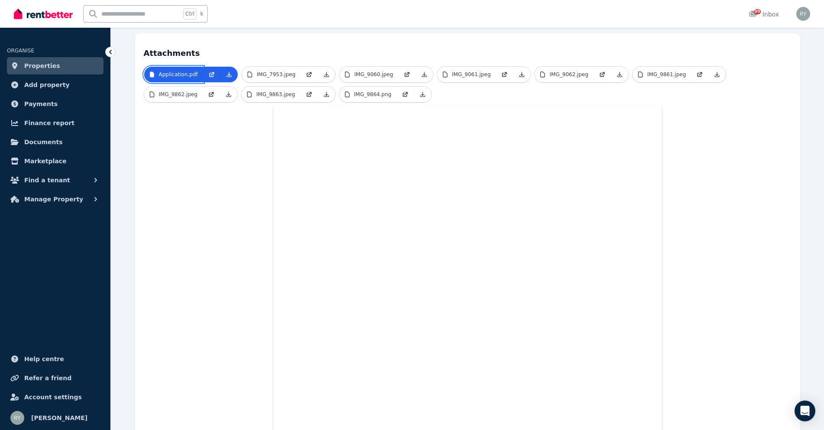
scroll to position [217, 0]
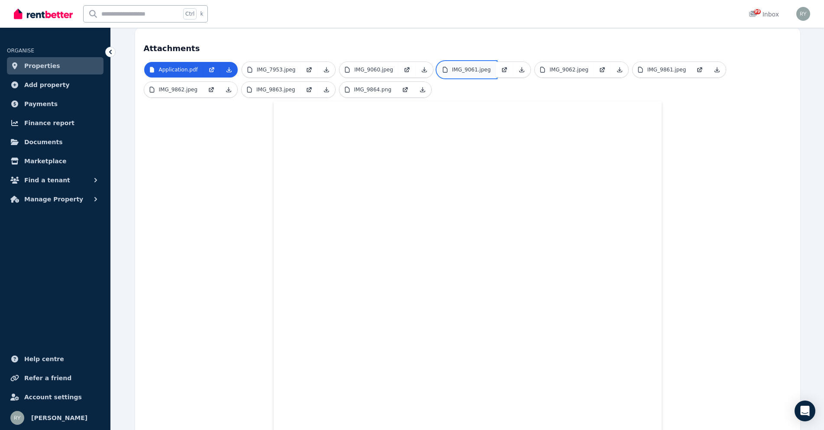
click at [472, 66] on p "IMG_9061.jpeg" at bounding box center [471, 69] width 39 height 7
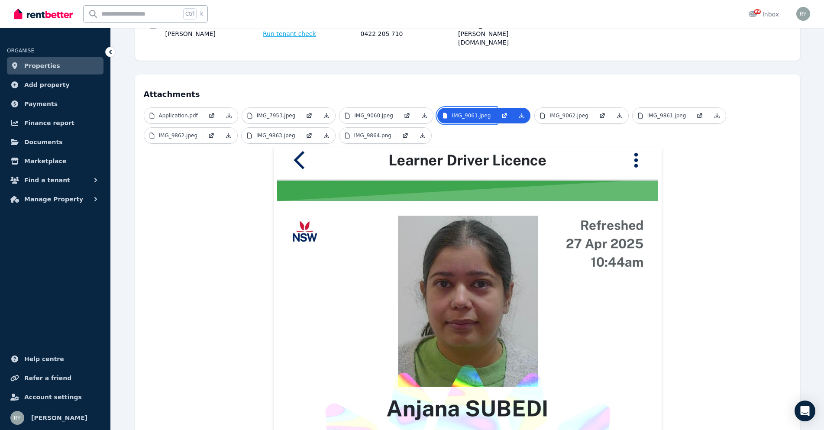
scroll to position [173, 0]
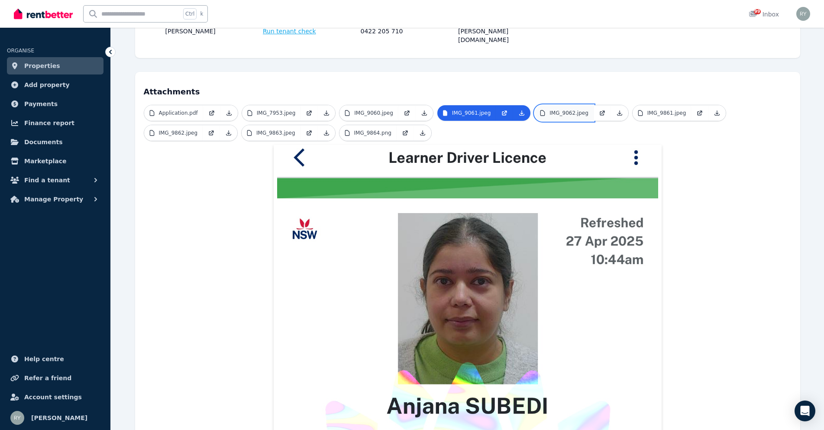
click at [550, 110] on p "IMG_9062.jpeg" at bounding box center [569, 113] width 39 height 7
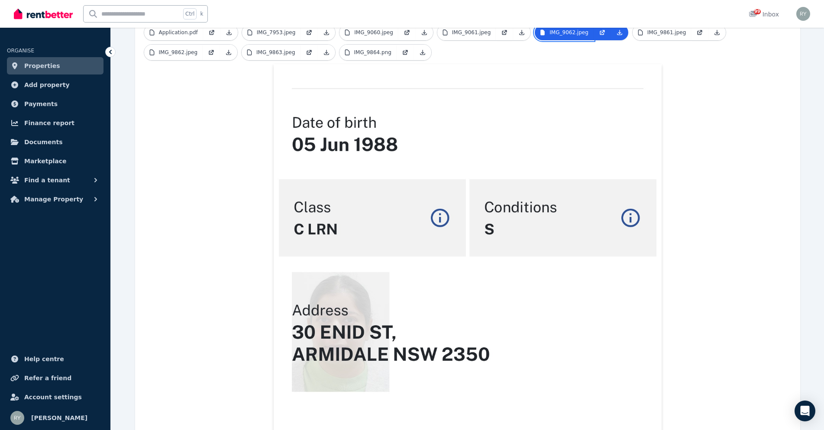
scroll to position [217, 0]
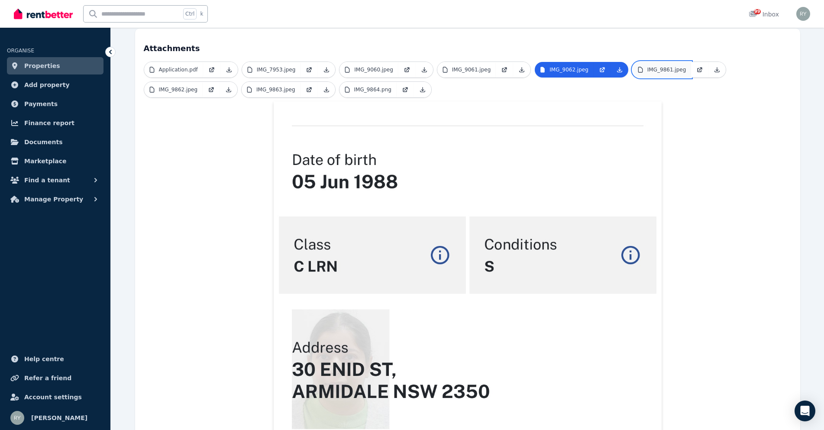
click at [647, 66] on p "IMG_9861.jpeg" at bounding box center [666, 69] width 39 height 7
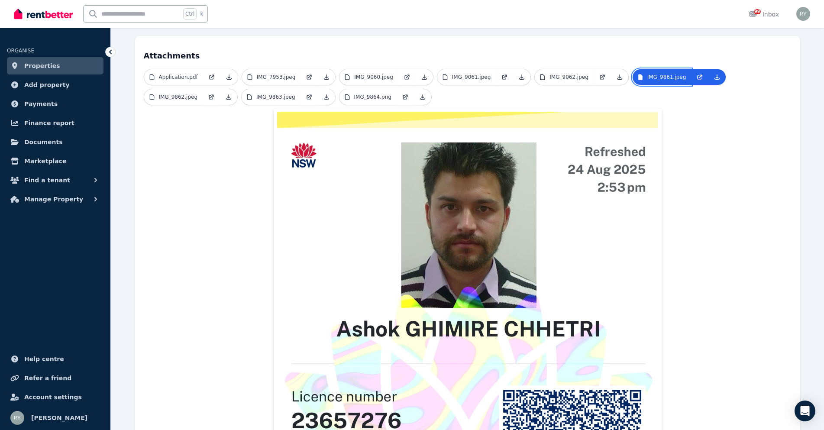
scroll to position [87, 0]
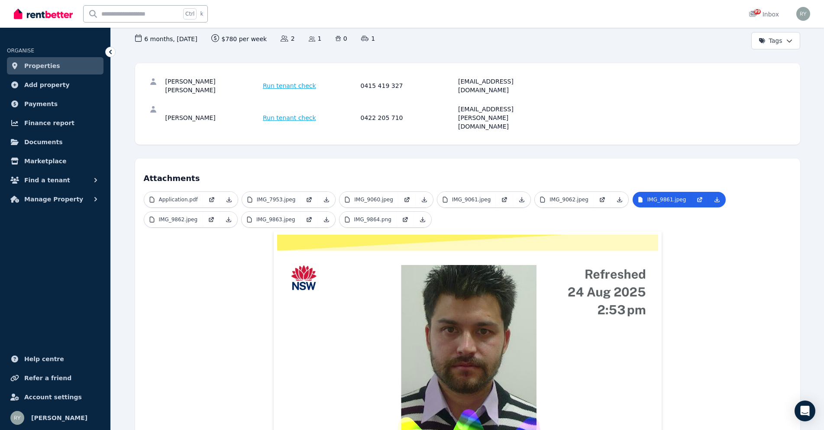
click at [171, 211] on span "IMG_9862.jpeg" at bounding box center [191, 219] width 94 height 16
click at [172, 216] on p "IMG_9862.jpeg" at bounding box center [178, 219] width 39 height 7
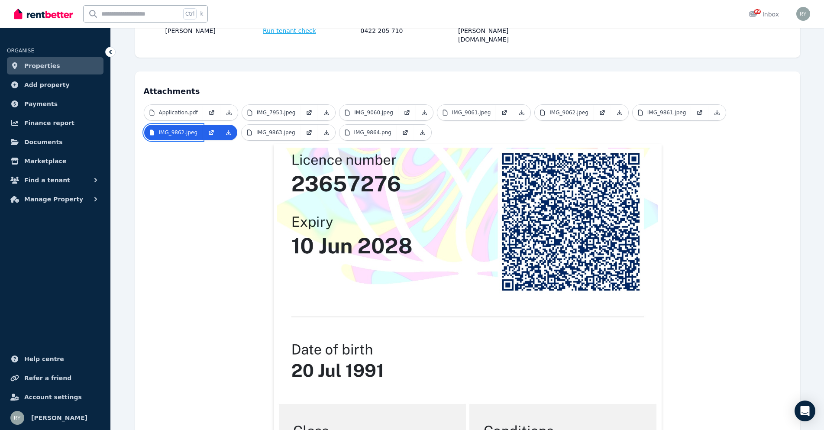
scroll to position [173, 0]
click at [256, 129] on p "IMG_9863.jpeg" at bounding box center [275, 132] width 39 height 7
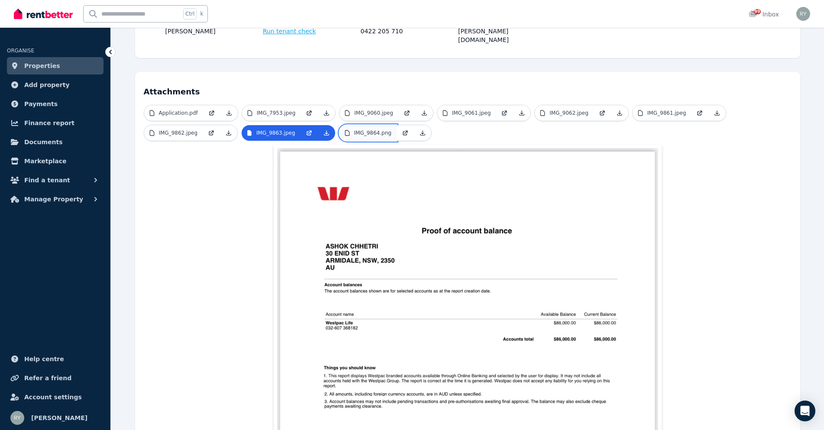
click at [354, 129] on p "IMG_9864.png" at bounding box center [372, 132] width 37 height 7
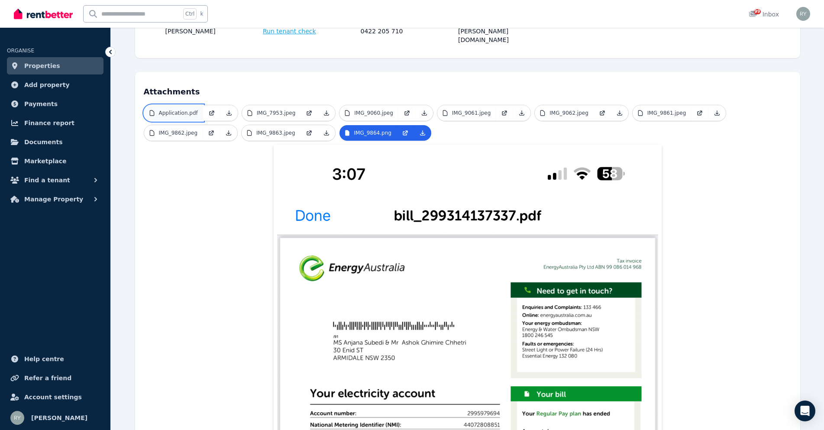
click at [181, 110] on p "Application.pdf" at bounding box center [178, 113] width 39 height 7
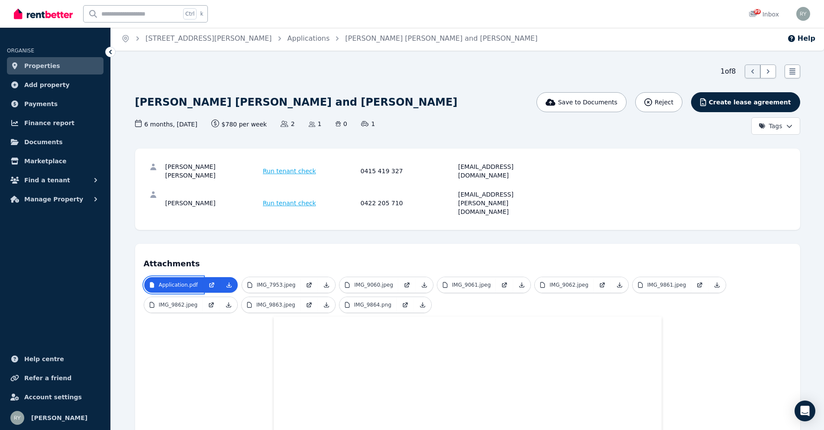
scroll to position [0, 0]
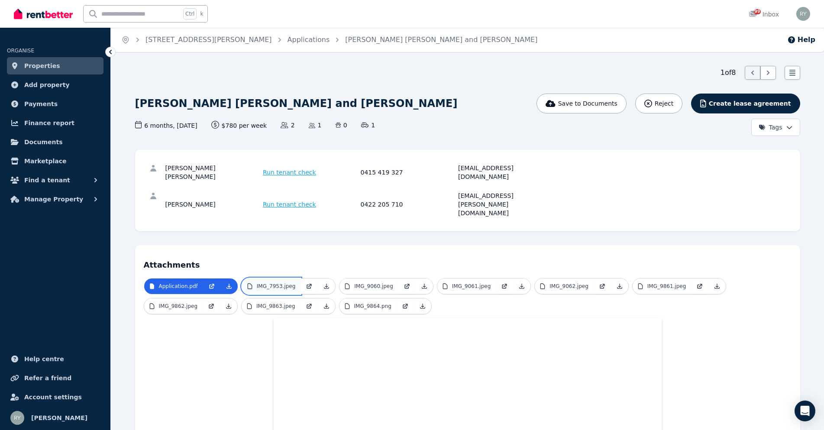
click at [278, 283] on p "IMG_7953.jpeg" at bounding box center [276, 286] width 39 height 7
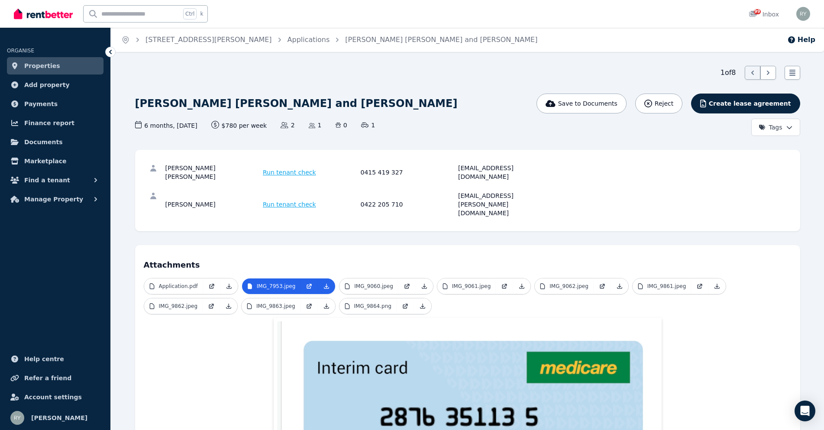
click at [275, 81] on div "1 of 8 List view Ashok Ghimire Chhetri and Anjana Subedi Save to Documents Reje…" at bounding box center [467, 339] width 665 height 547
click at [288, 39] on link "Applications" at bounding box center [309, 40] width 42 height 8
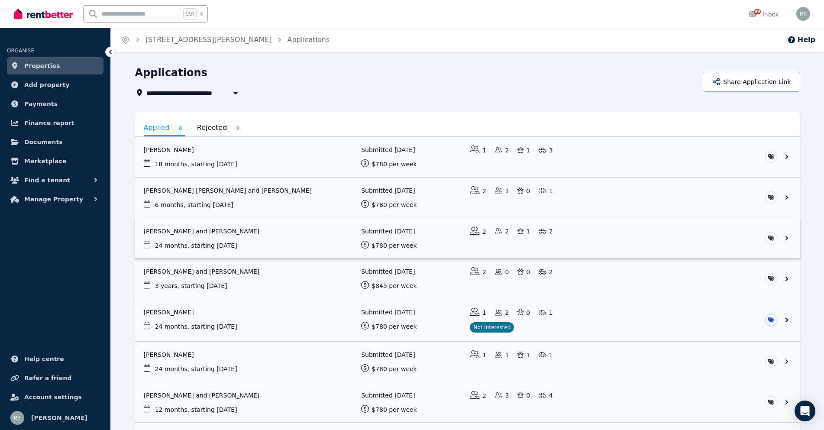
click at [241, 231] on link "View application: Victor Alonso Vasquez and Kristina Vasquez" at bounding box center [467, 238] width 665 height 40
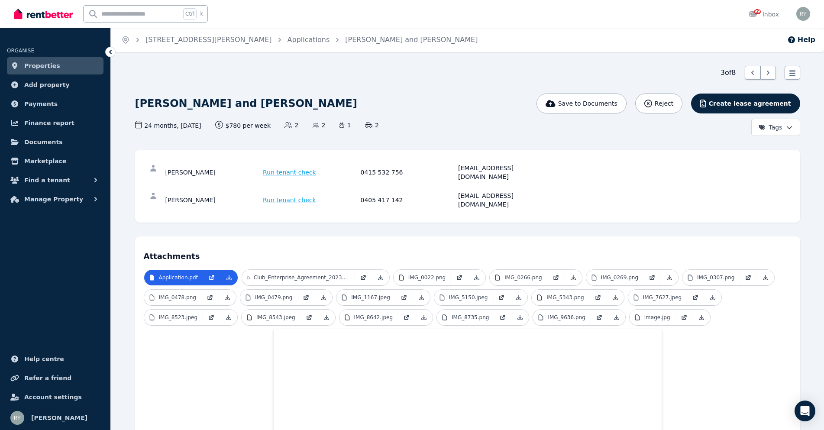
click at [602, 65] on div "Home 5 Pearwood St, Catherine Field Applications Victor Alonso Vasquez and Kris…" at bounding box center [412, 215] width 824 height 430
click at [288, 41] on link "Applications" at bounding box center [309, 40] width 42 height 8
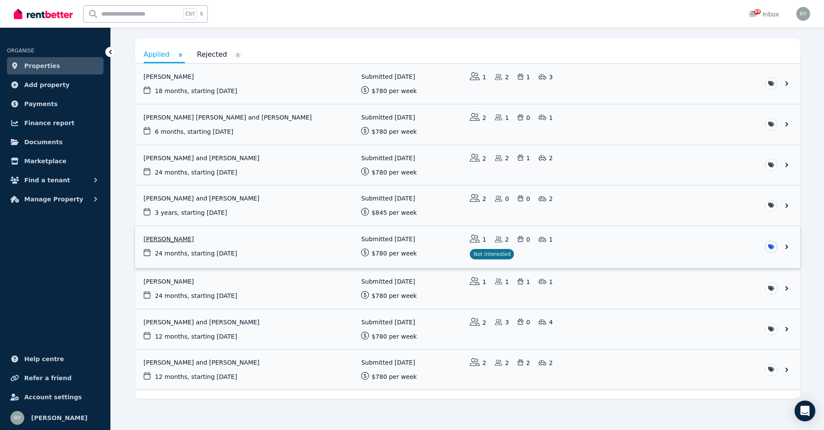
scroll to position [78, 0]
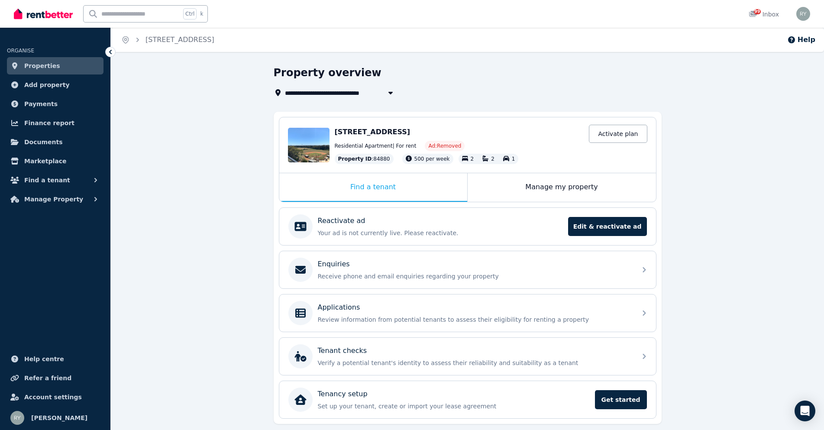
drag, startPoint x: 488, startPoint y: 131, endPoint x: 369, endPoint y: 134, distance: 118.3
click at [369, 134] on div "507/3 Garrigarrang Avenue, Kogarah NSW 2217" at bounding box center [459, 132] width 249 height 10
click at [334, 133] on div "Edit 507/3 Garrigarrang Avenue, Kogarah NSW 2217 Activate plan Residential Apar…" at bounding box center [467, 144] width 377 height 55
drag, startPoint x: 363, startPoint y: 131, endPoint x: 449, endPoint y: 130, distance: 86.2
click at [411, 130] on span "507/3 Garrigarrang Avenue, Kogarah NSW 2217" at bounding box center [373, 132] width 76 height 8
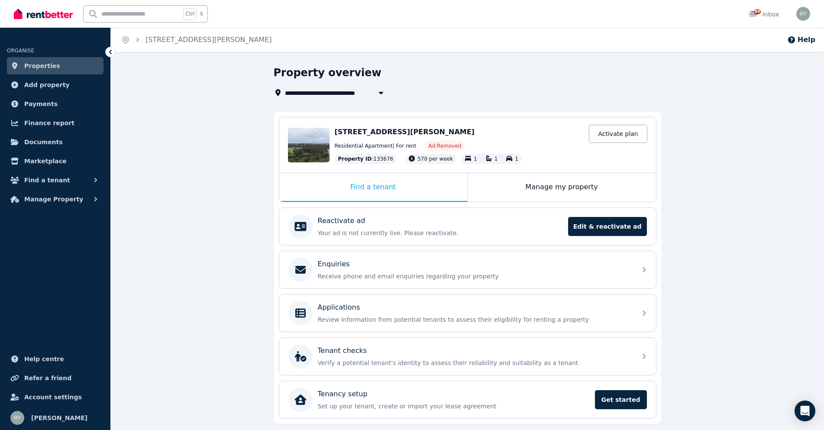
drag, startPoint x: 479, startPoint y: 133, endPoint x: 343, endPoint y: 133, distance: 135.1
click at [334, 133] on div "Edit [STREET_ADDRESS][PERSON_NAME] Activate plan Residential Apartment | For re…" at bounding box center [467, 144] width 377 height 55
